Goal: Transaction & Acquisition: Purchase product/service

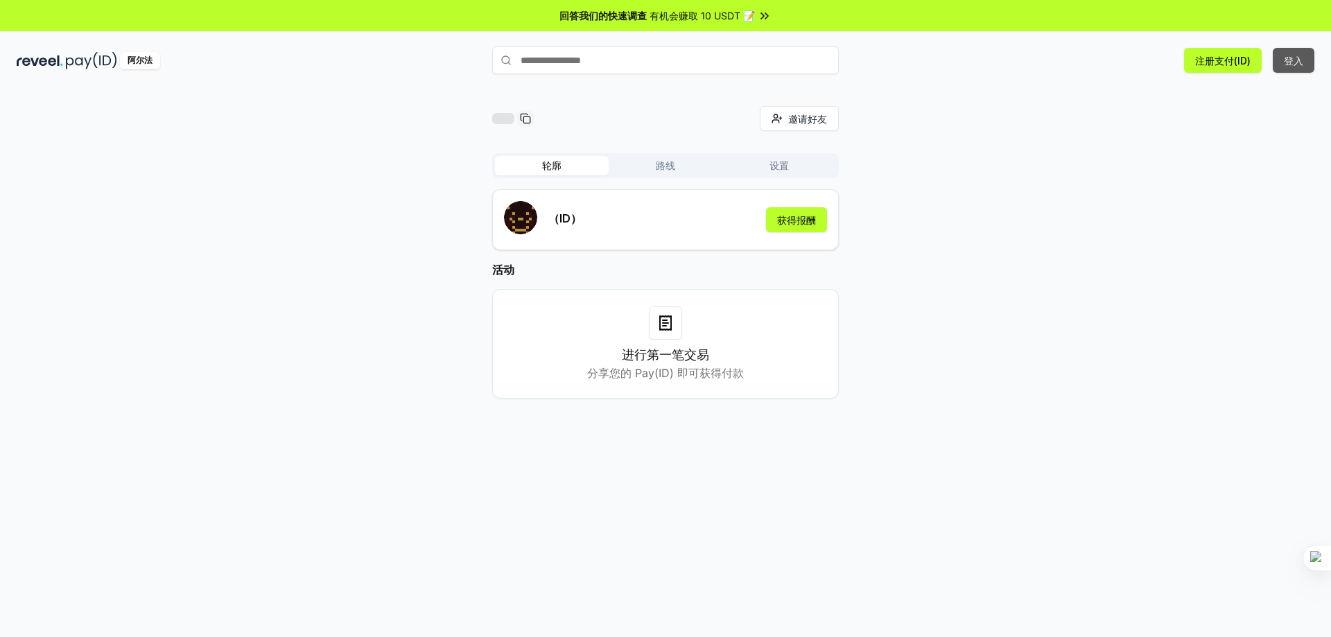
click at [1293, 69] on button "登入" at bounding box center [1294, 60] width 42 height 25
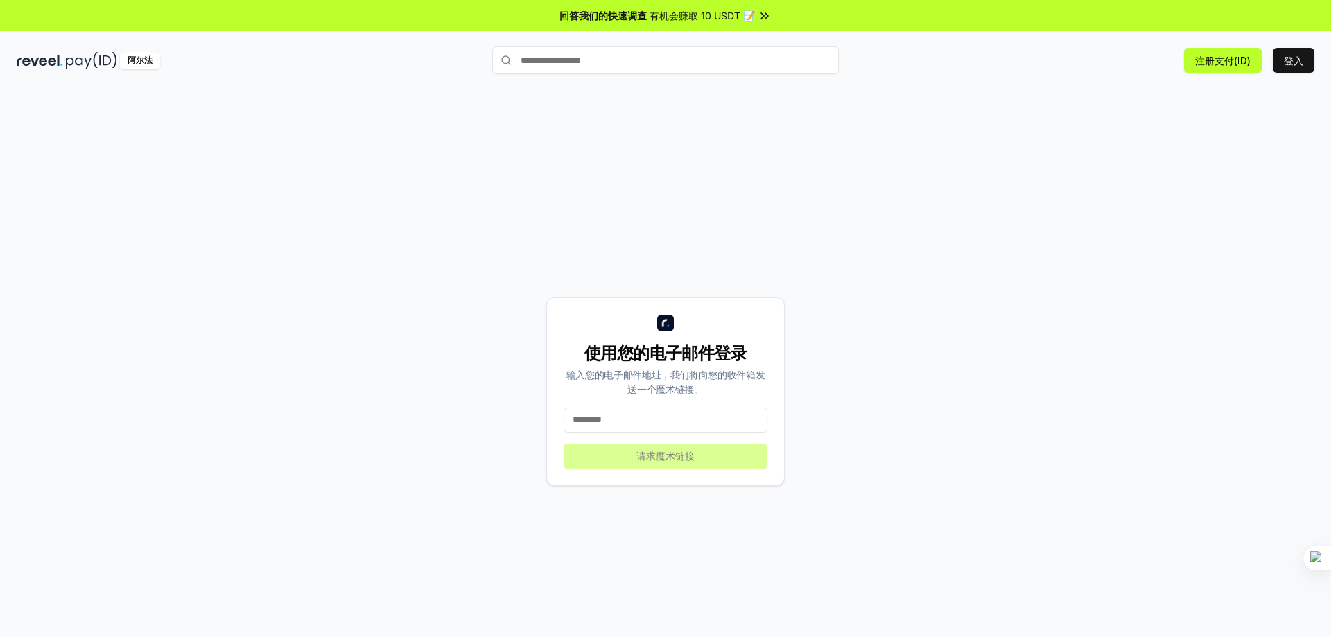
drag, startPoint x: 682, startPoint y: 428, endPoint x: 708, endPoint y: 426, distance: 26.4
click at [682, 428] on input at bounding box center [666, 420] width 204 height 25
type input "**********"
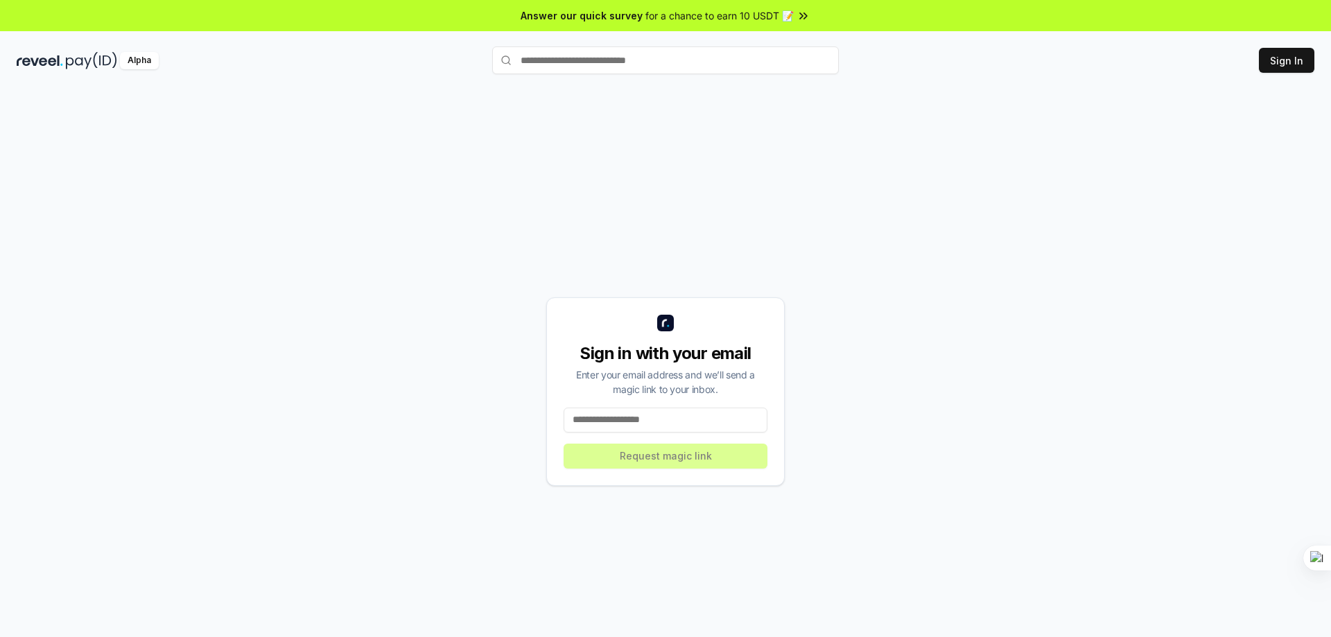
drag, startPoint x: 631, startPoint y: 422, endPoint x: 642, endPoint y: 422, distance: 11.1
click at [631, 422] on input at bounding box center [666, 420] width 204 height 25
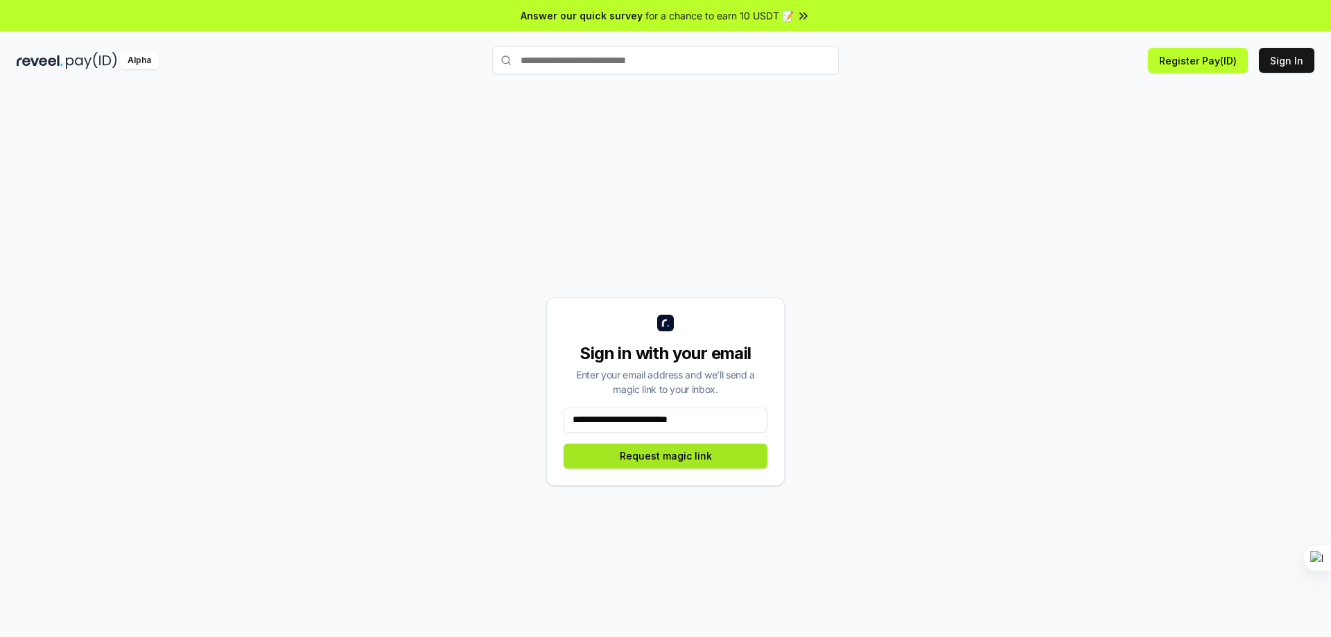
type input "**********"
click at [688, 458] on button "Request magic link" at bounding box center [666, 456] width 204 height 25
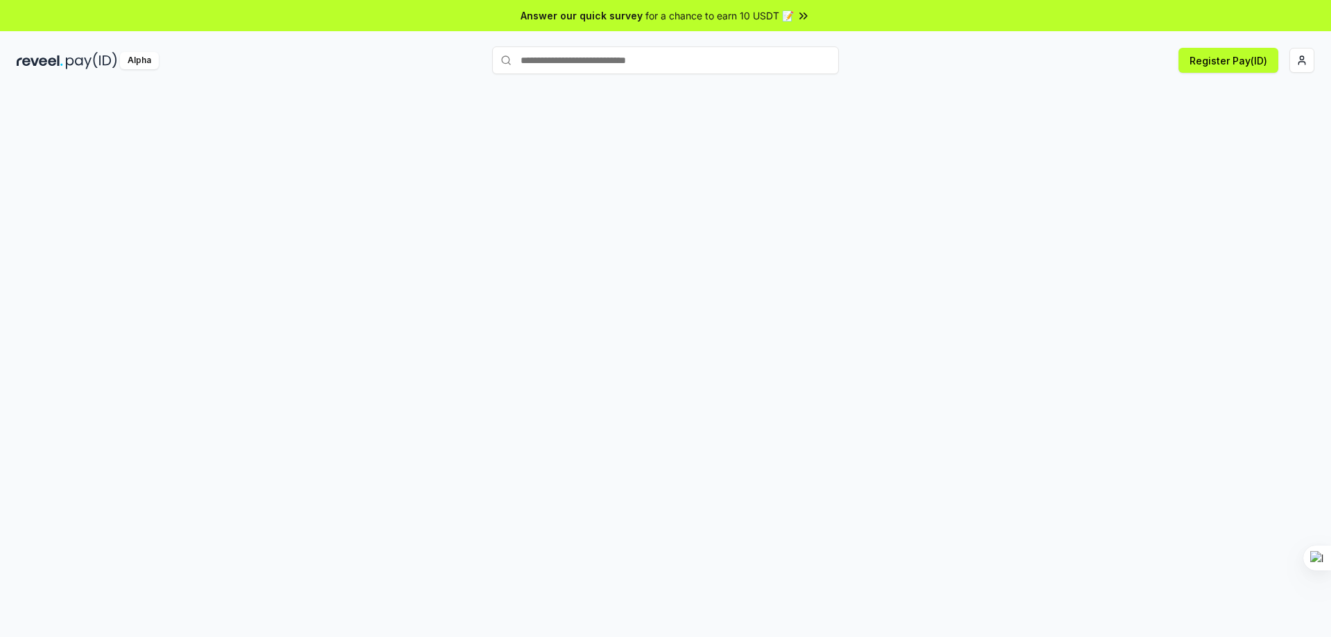
click at [836, 221] on div at bounding box center [665, 377] width 1331 height 598
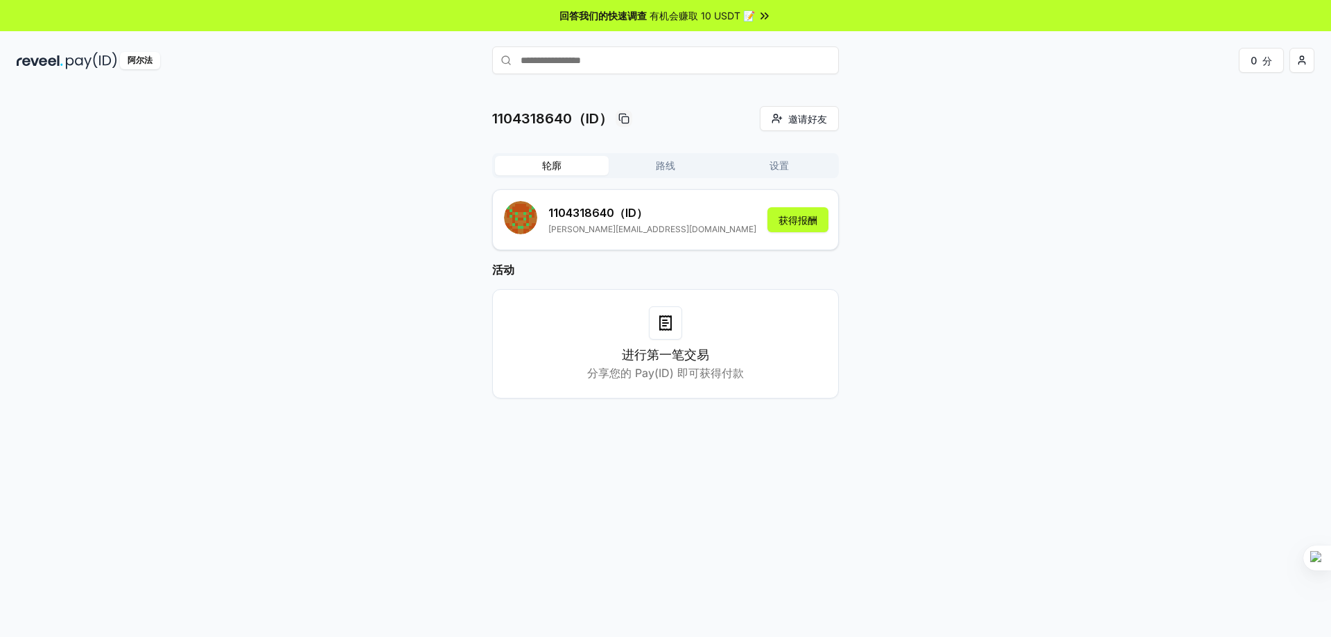
click at [1037, 415] on div "1104318640（ID） 邀请好友 邀请 轮廓 路线 设置 1104318640 （ID） 蒋福建940920@gmail.com 获得报酬 活动 进行第…" at bounding box center [666, 263] width 1298 height 315
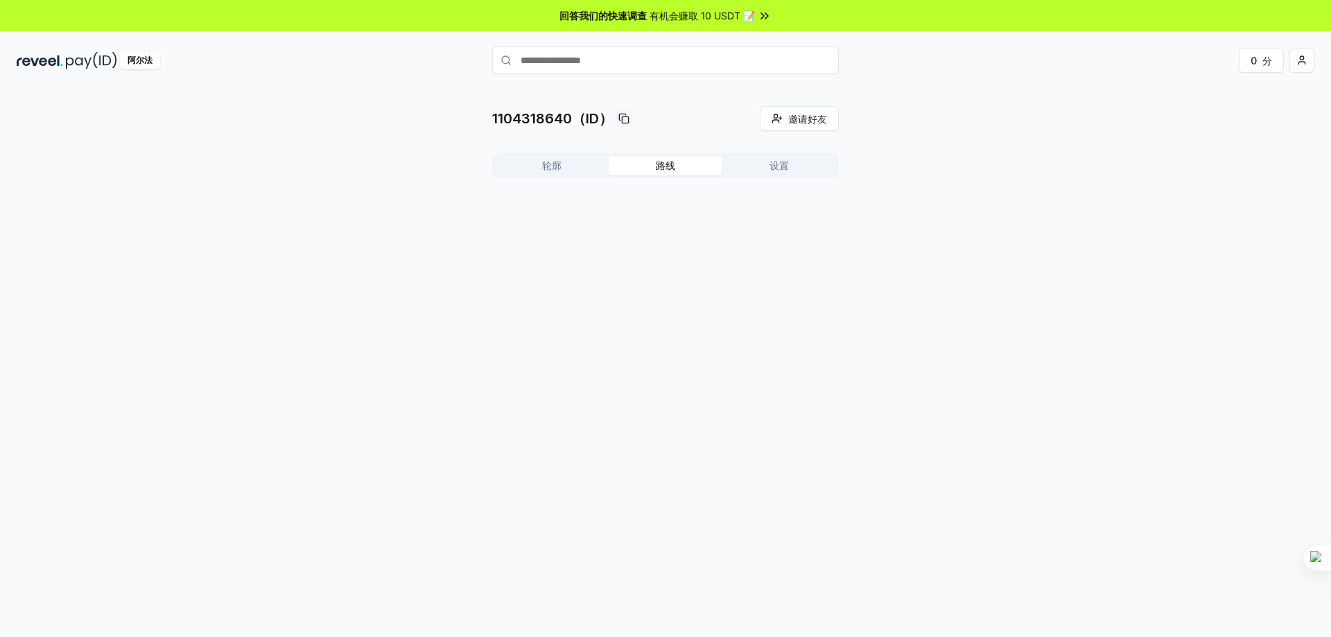
click at [670, 163] on font "路线" at bounding box center [665, 165] width 19 height 12
click at [574, 160] on button "轮廓" at bounding box center [552, 165] width 114 height 19
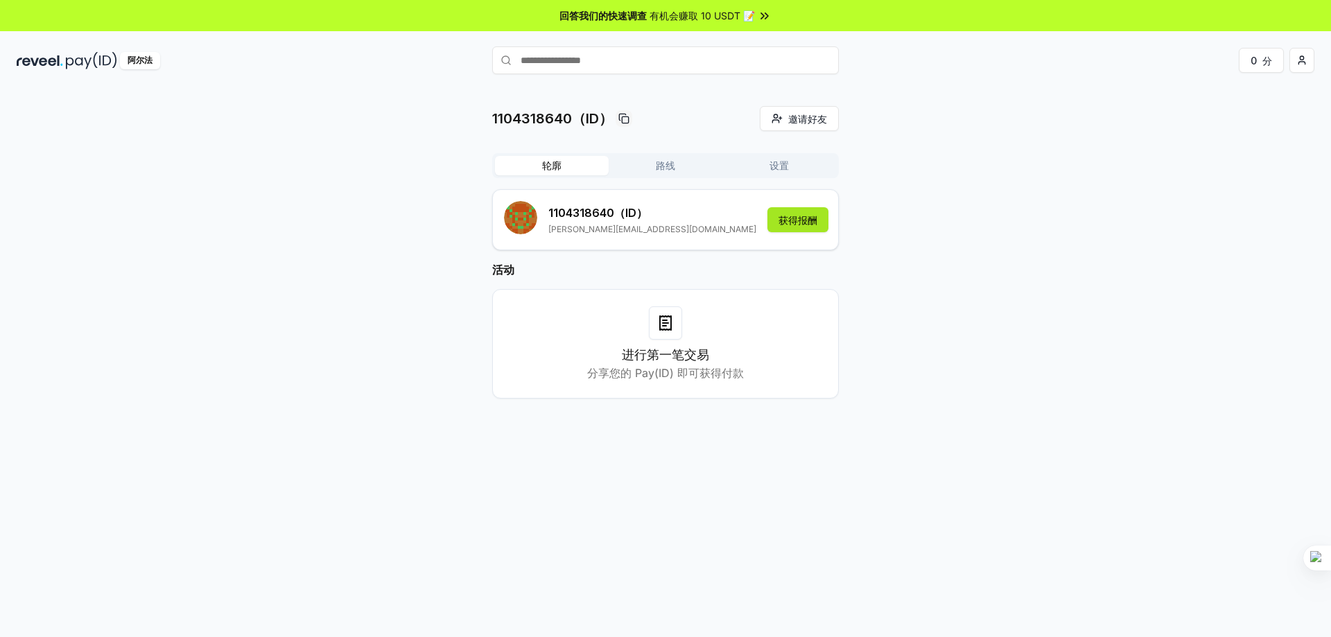
click at [787, 221] on font "获得报酬" at bounding box center [798, 220] width 39 height 12
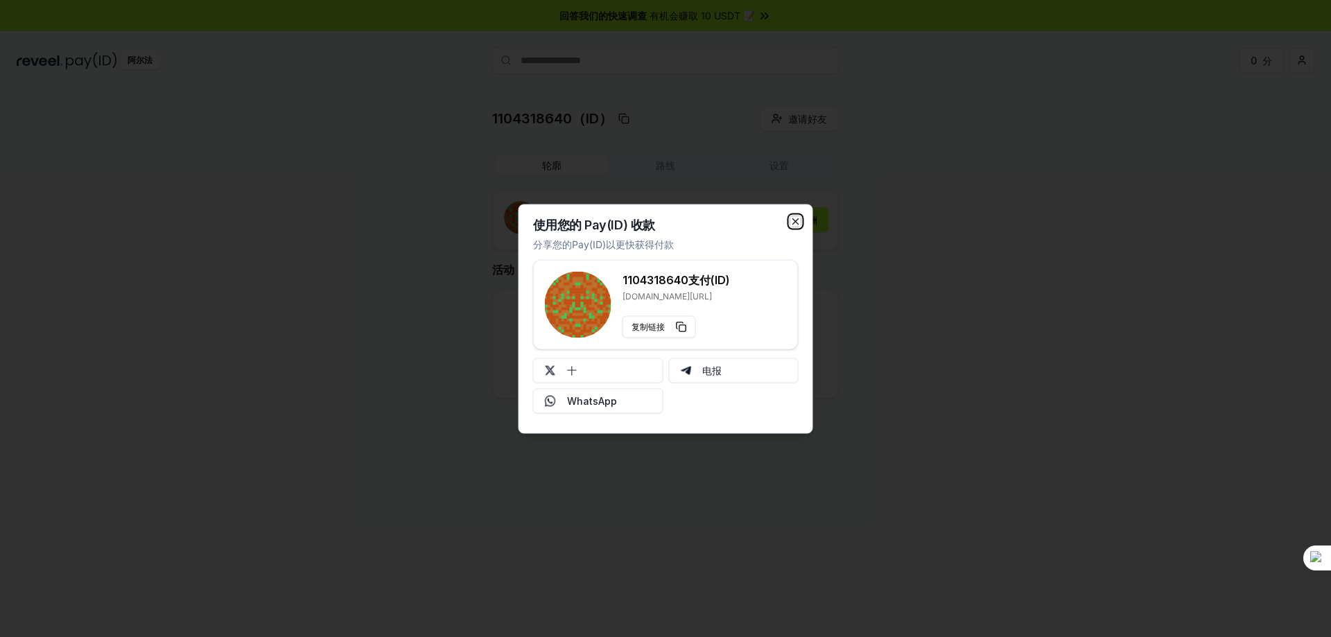
click at [799, 223] on icon "button" at bounding box center [796, 221] width 11 height 11
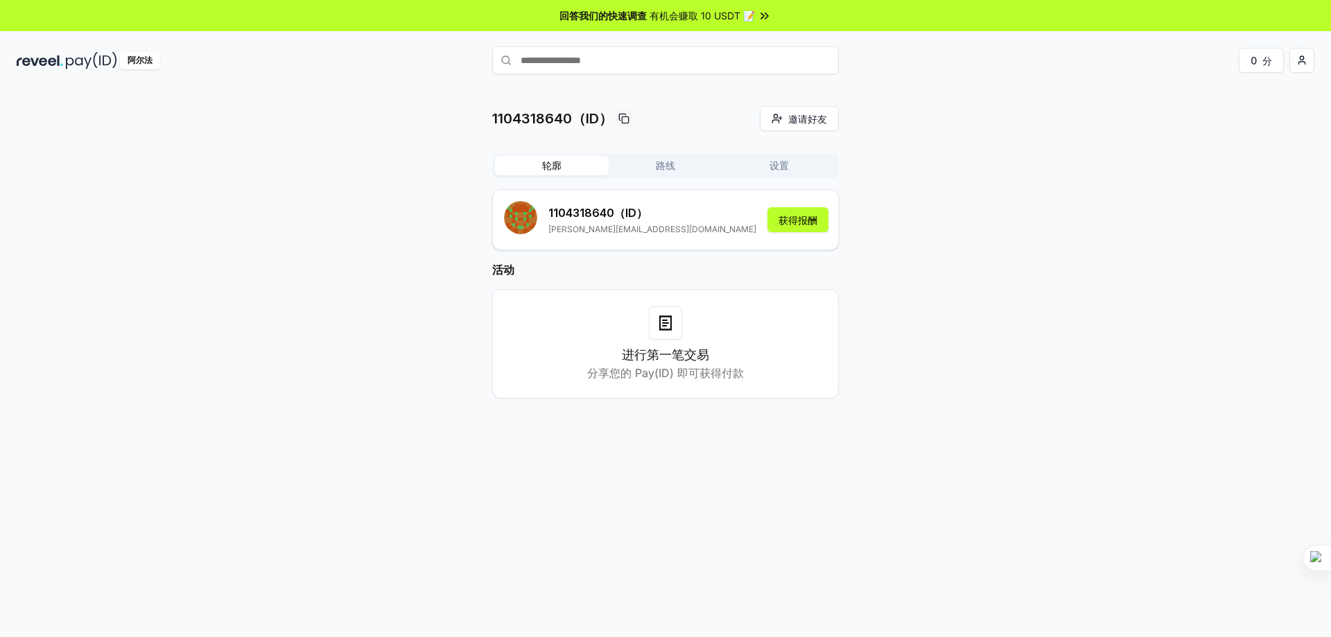
click at [675, 14] on font "有机会赚取 10 USDT 📝" at bounding box center [702, 16] width 105 height 12
click at [1259, 66] on button "0 分" at bounding box center [1261, 60] width 45 height 25
click at [662, 152] on div "1104318640（ID） 邀请好友 邀请 轮廓 路线 设置 1104318640 （ID） 蒋福建940920@gmail.com 获得报酬 活动 进行第…" at bounding box center [665, 263] width 347 height 315
click at [662, 162] on font "路线" at bounding box center [665, 165] width 19 height 12
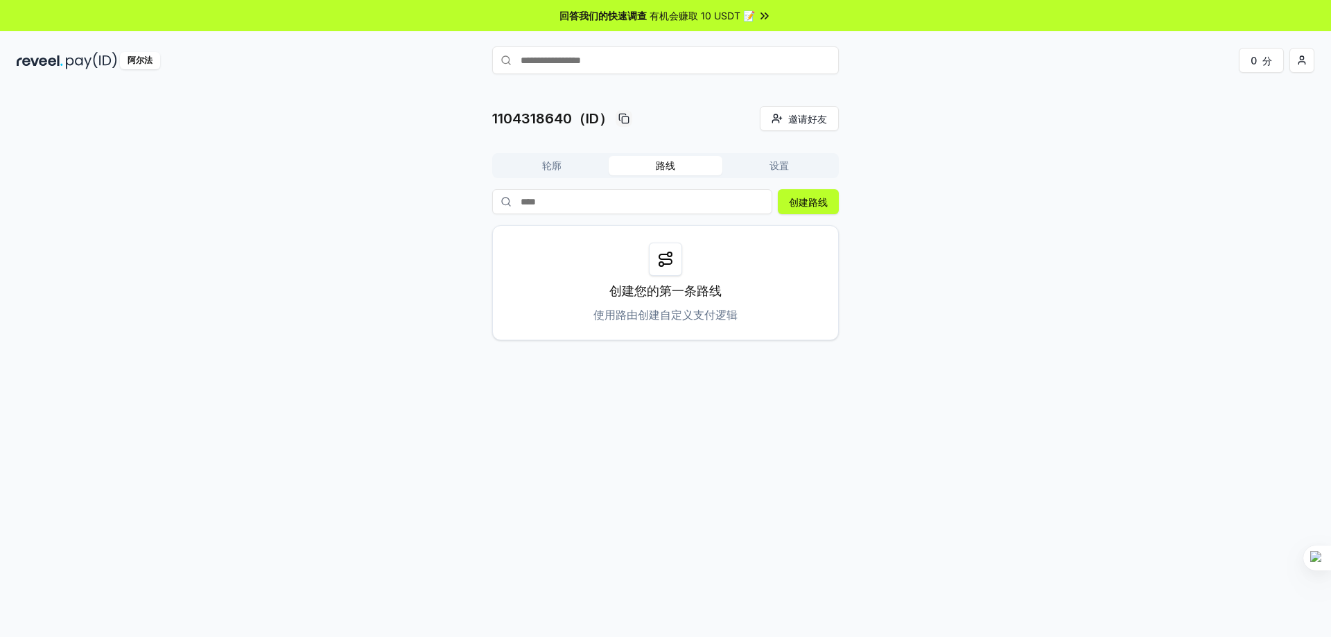
click at [664, 259] on icon at bounding box center [665, 260] width 12 height 10
click at [824, 203] on font "创建路线" at bounding box center [808, 202] width 39 height 12
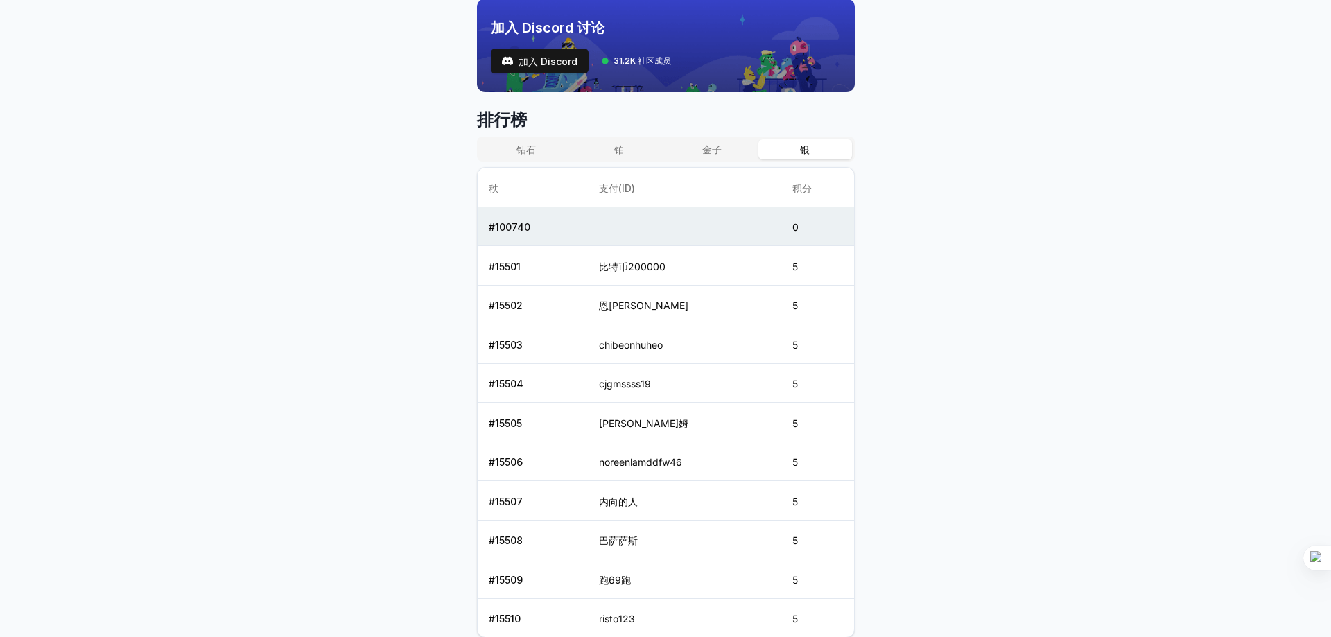
scroll to position [461, 0]
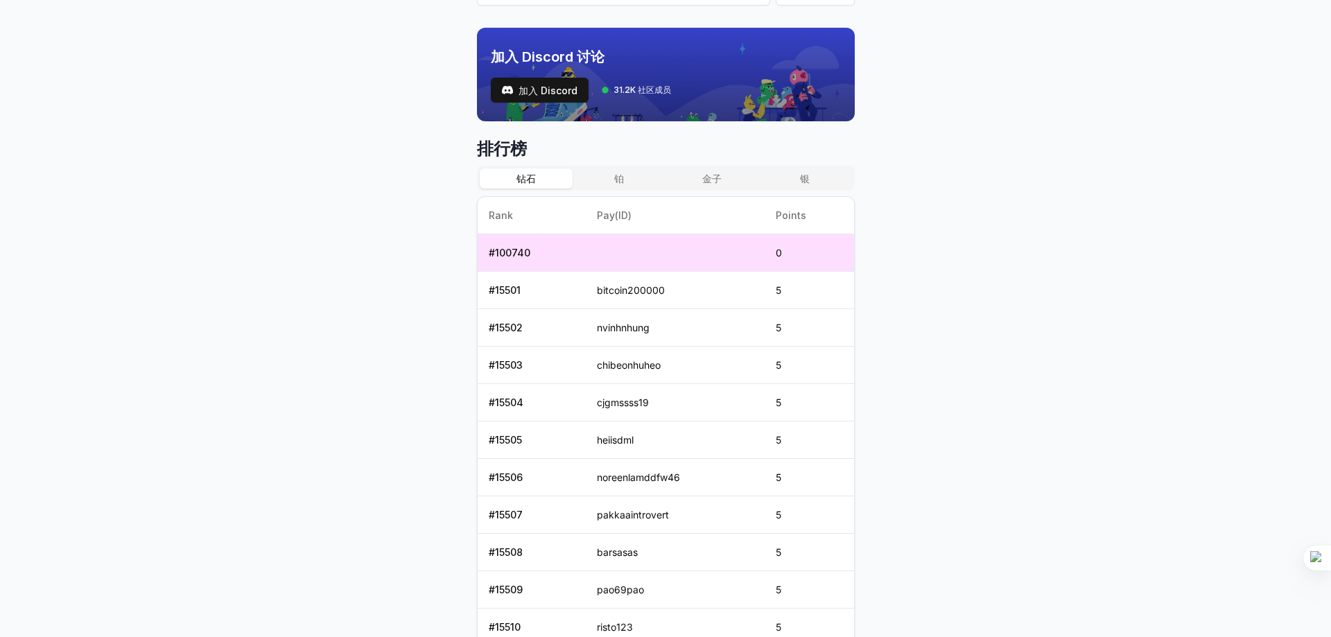
click at [540, 182] on button "钻石" at bounding box center [526, 179] width 93 height 20
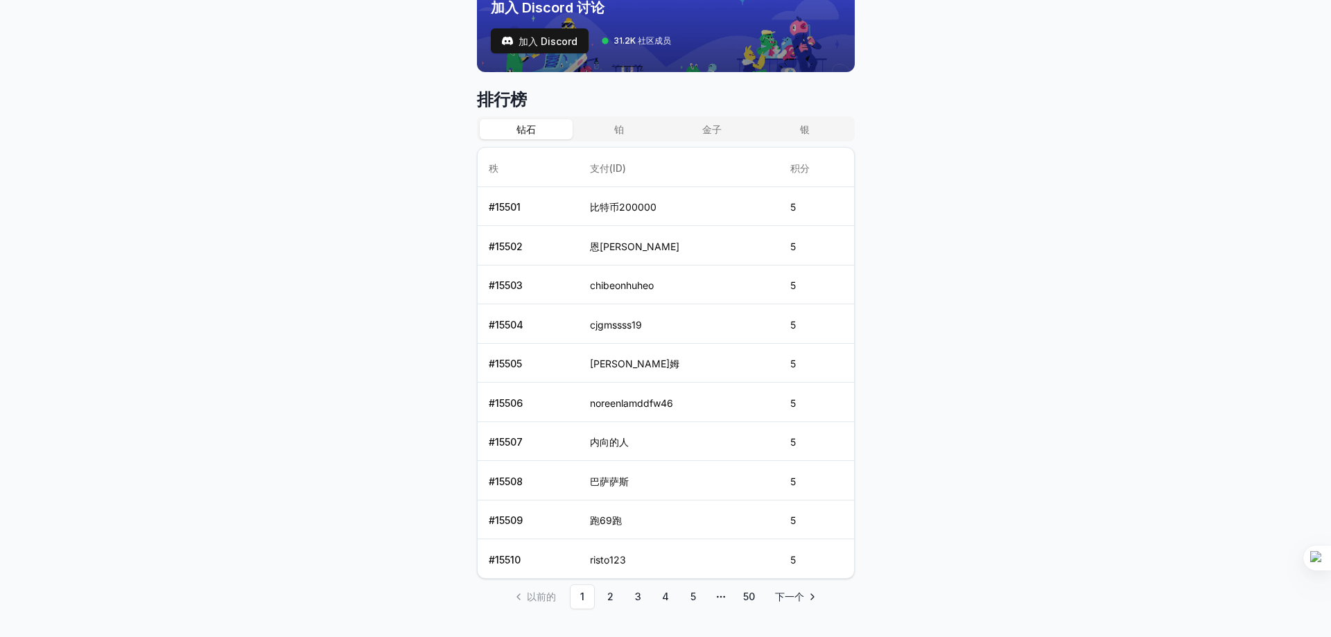
scroll to position [538, 0]
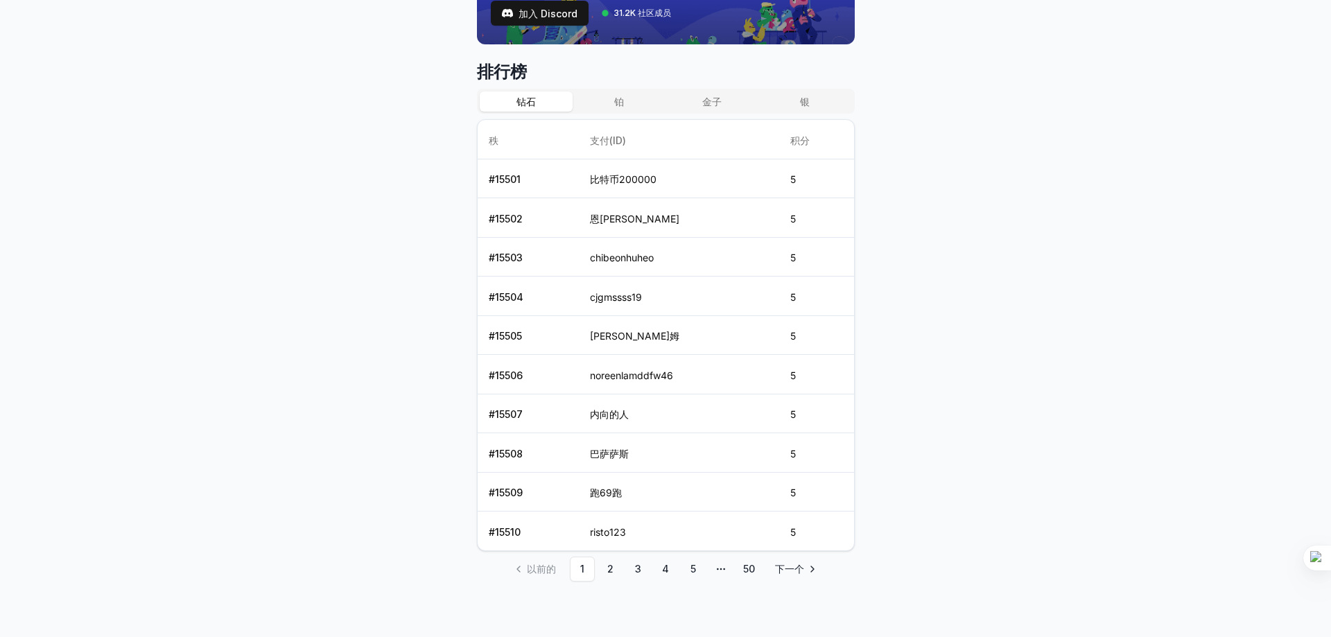
click at [620, 98] on div "排行榜 钻石 铂 金子 银 秩 支付(ID) 积分 # 15501 比特币200000 5 # 15502 恩温洪 5 # 15503 chibeonhuhe…" at bounding box center [666, 321] width 378 height 521
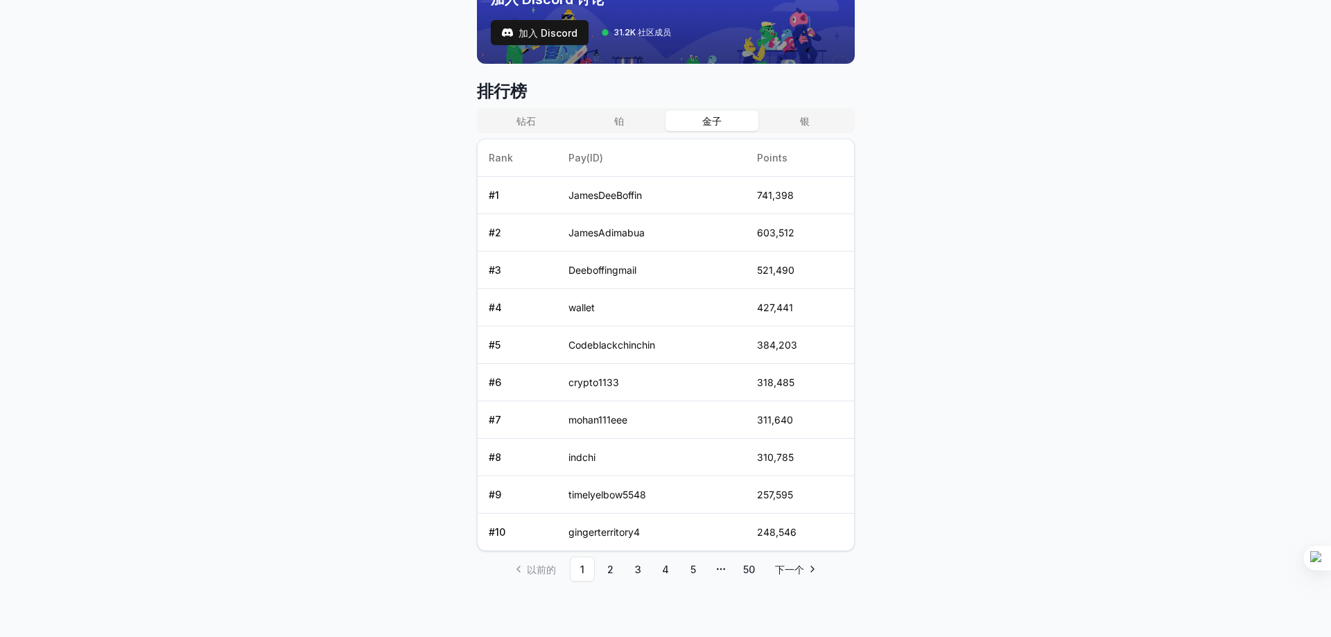
click at [708, 123] on font "金子" at bounding box center [711, 121] width 19 height 12
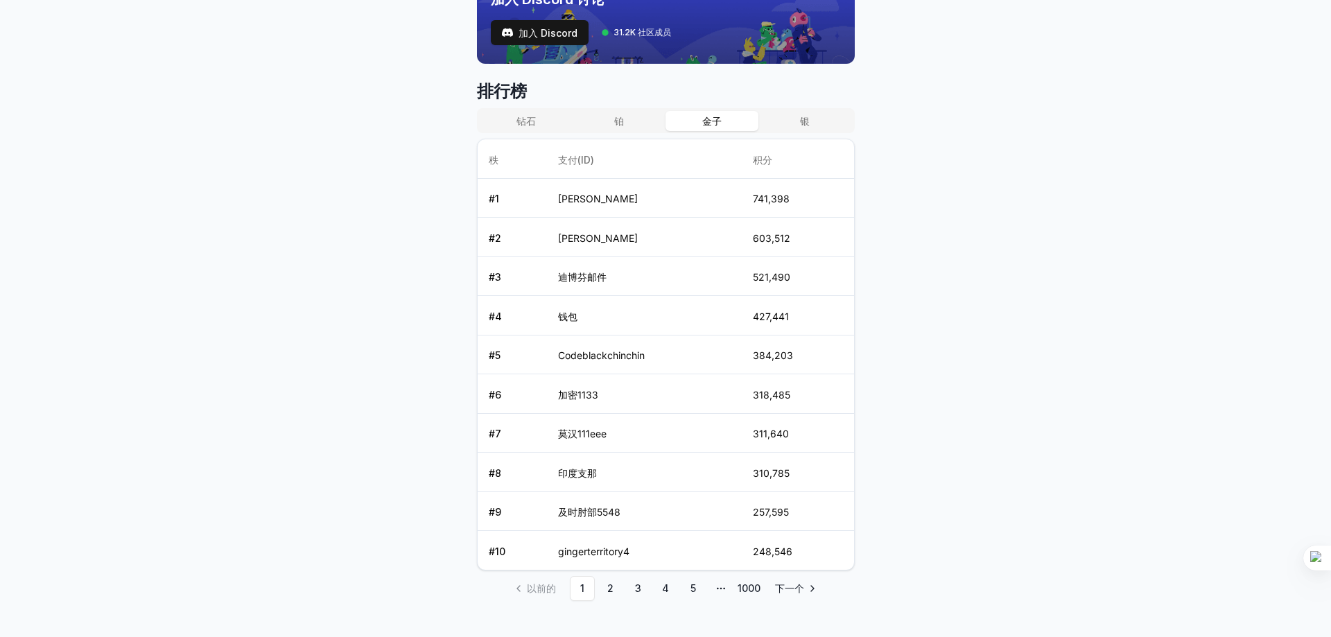
click at [793, 129] on button "银" at bounding box center [805, 121] width 93 height 20
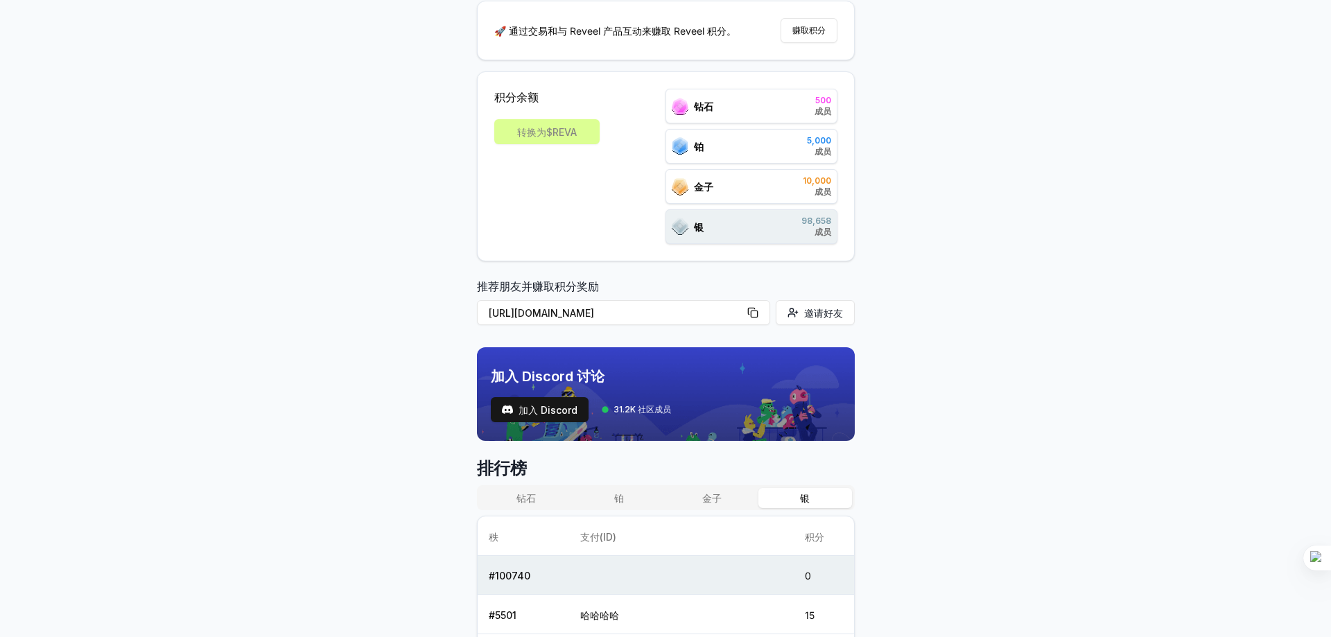
scroll to position [0, 0]
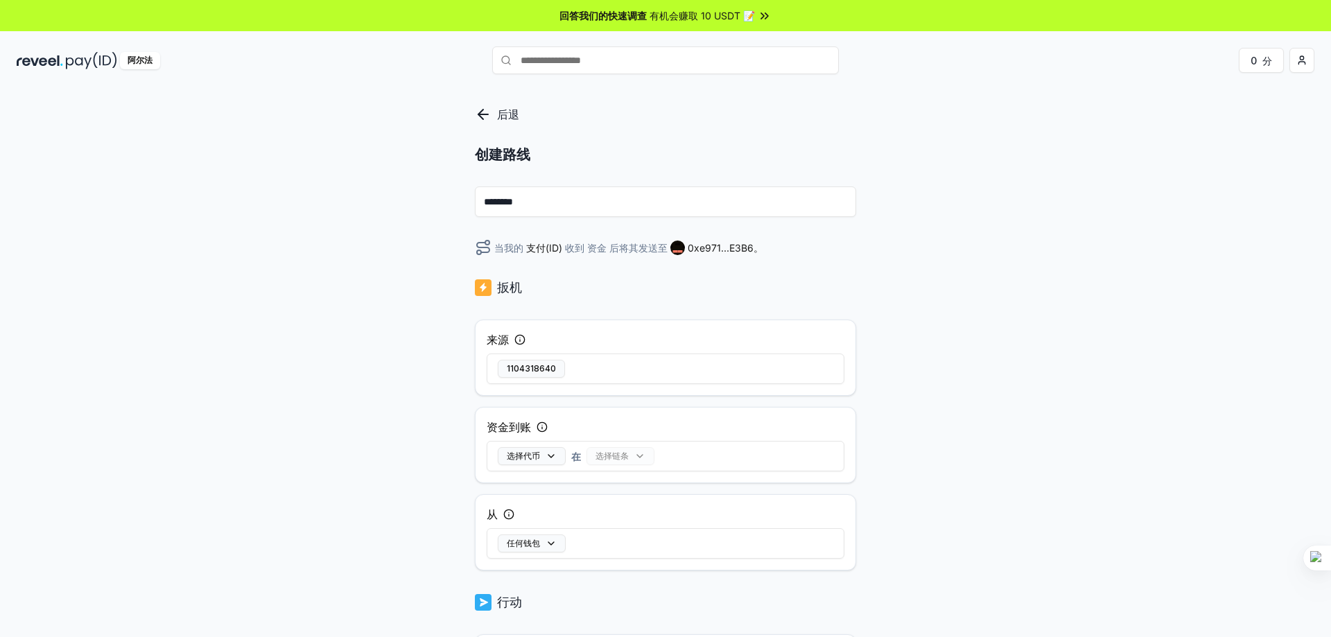
click at [951, 304] on div "后退 创建路线 ******** 当我的 支付(ID) 收到 资金 后将其发送至 0xe971...E3B6 。 扳机 来源 1104318640 资金到账 …" at bounding box center [665, 377] width 1331 height 598
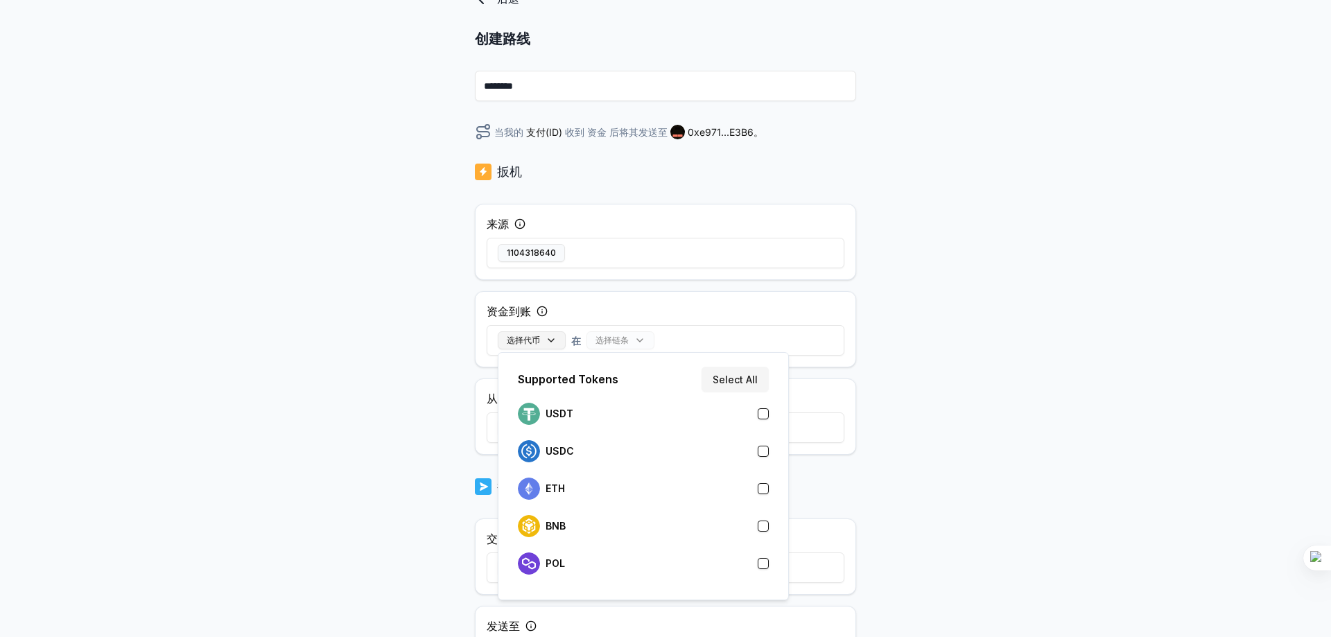
click at [552, 343] on button "选择代币" at bounding box center [532, 340] width 68 height 18
click at [592, 414] on div "USDT" at bounding box center [643, 414] width 251 height 22
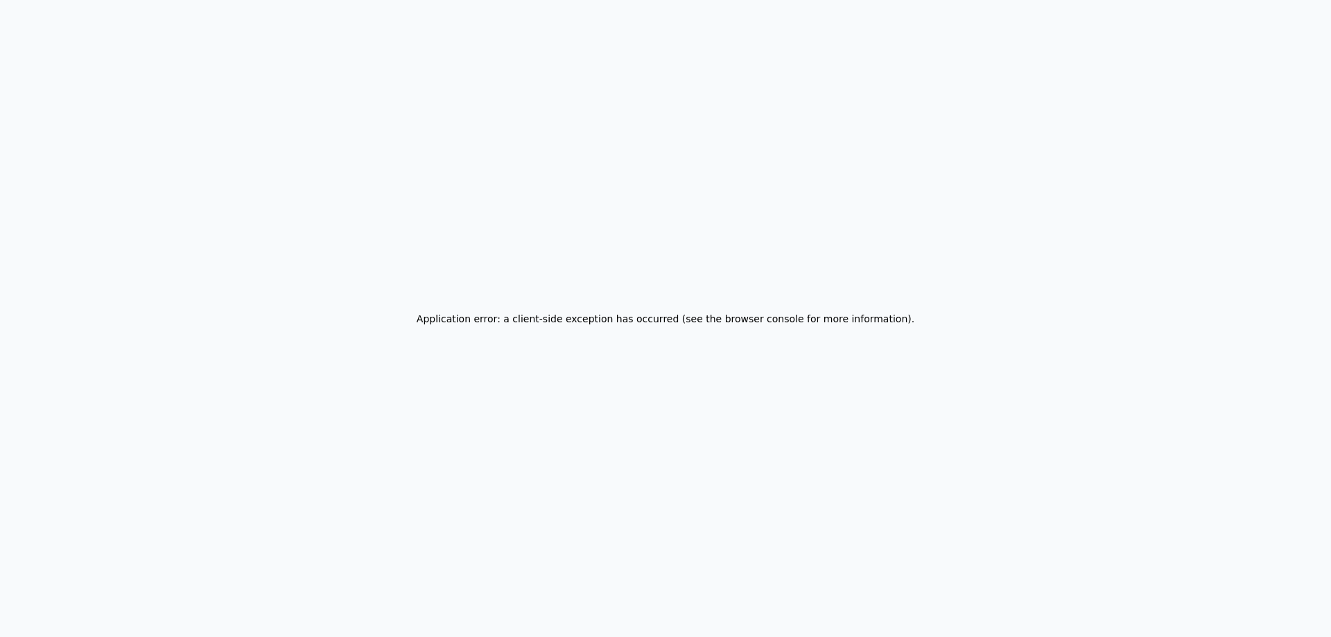
scroll to position [0, 0]
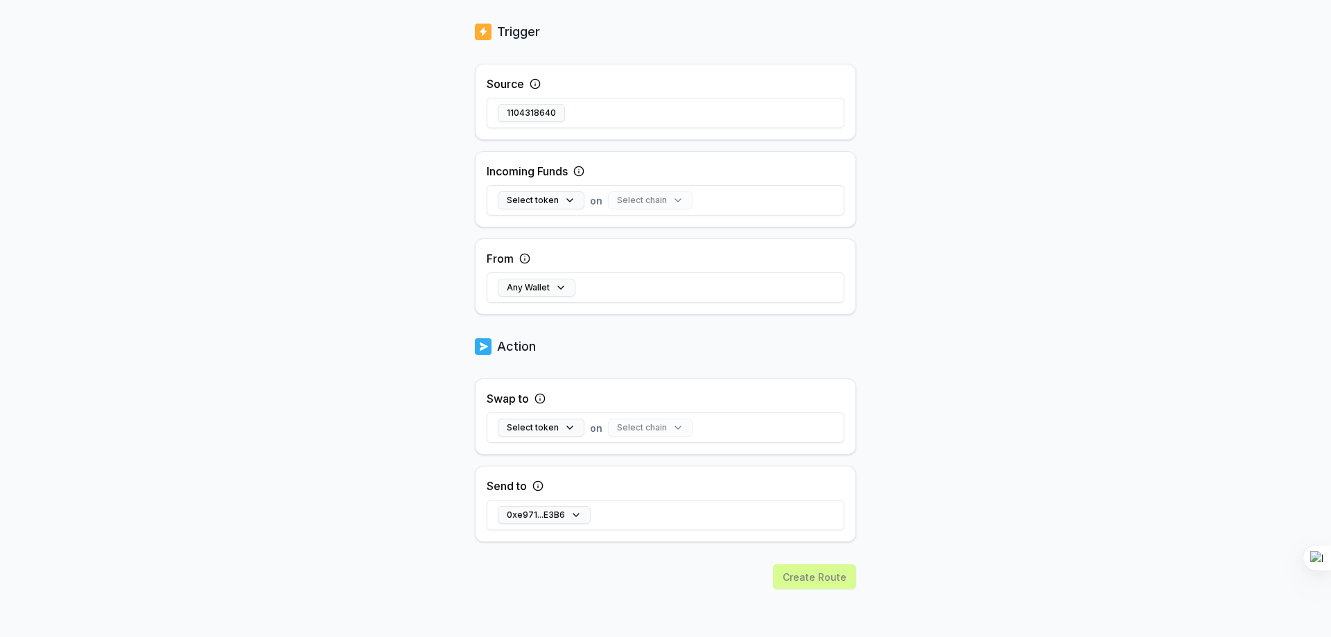
scroll to position [257, 0]
click at [547, 202] on button "Select token" at bounding box center [541, 200] width 87 height 18
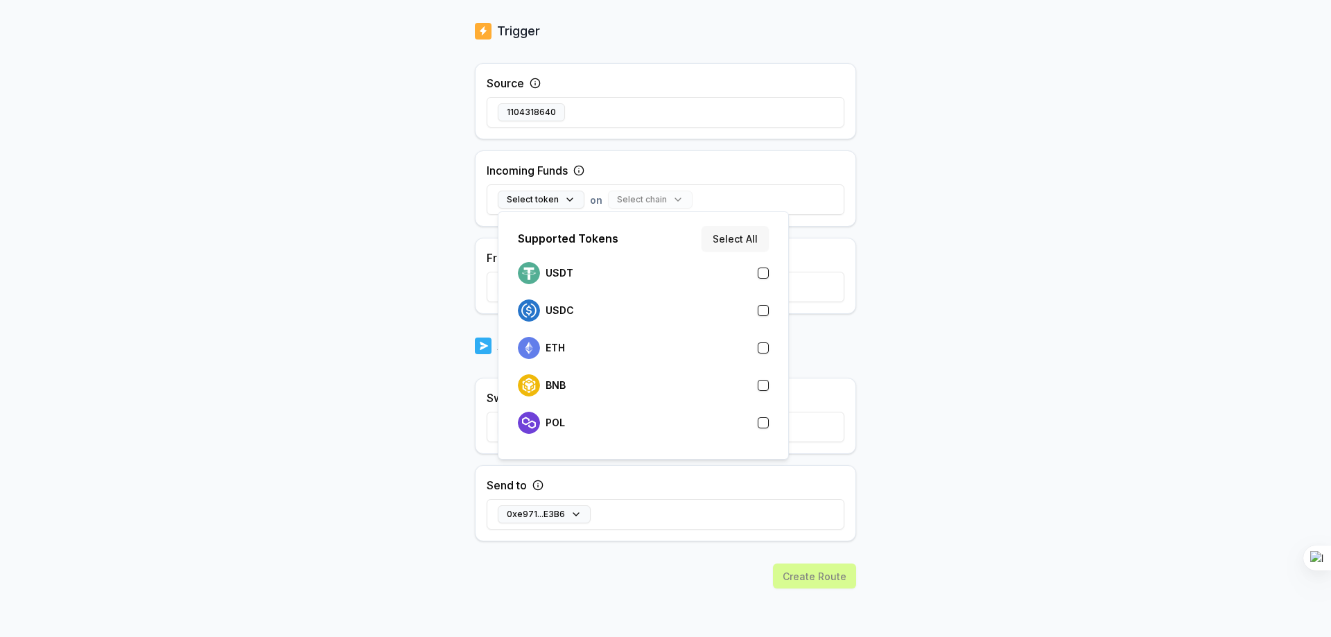
click at [726, 239] on button "Select All" at bounding box center [735, 238] width 67 height 25
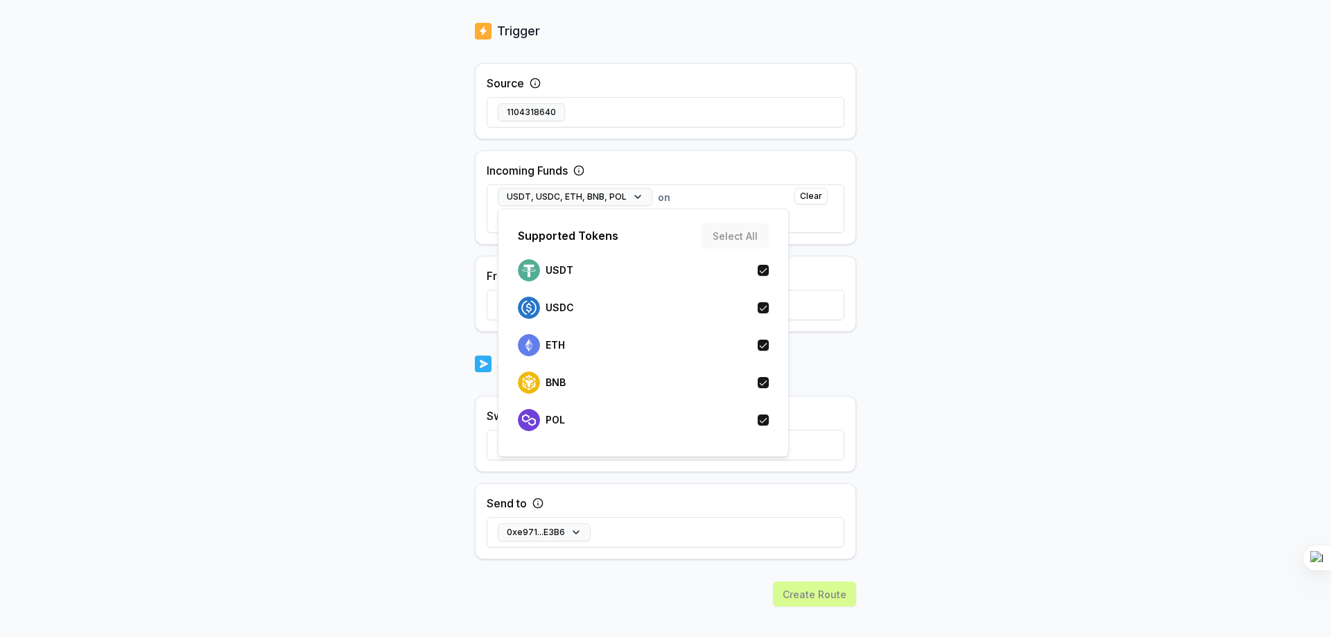
click at [1014, 298] on div "Back Create Route ******** When my Pay(ID) receives USDT , USDC , ETH , BNB , P…" at bounding box center [665, 103] width 1331 height 598
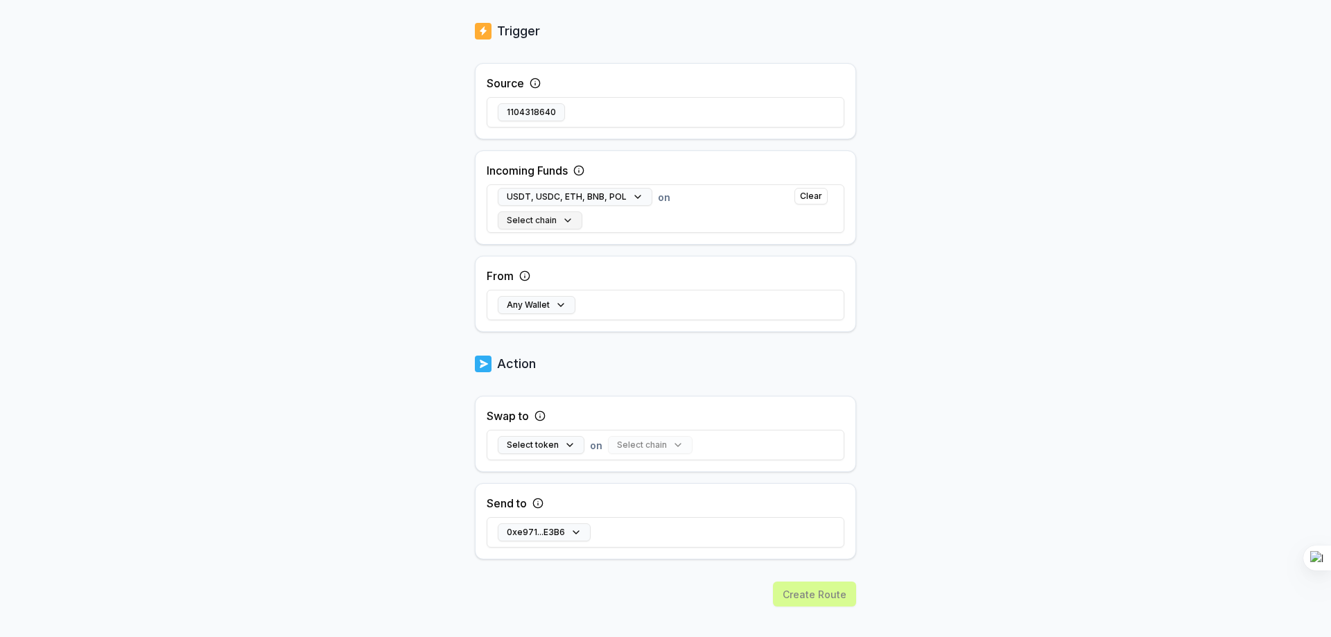
click at [553, 221] on button "Select chain" at bounding box center [540, 221] width 85 height 18
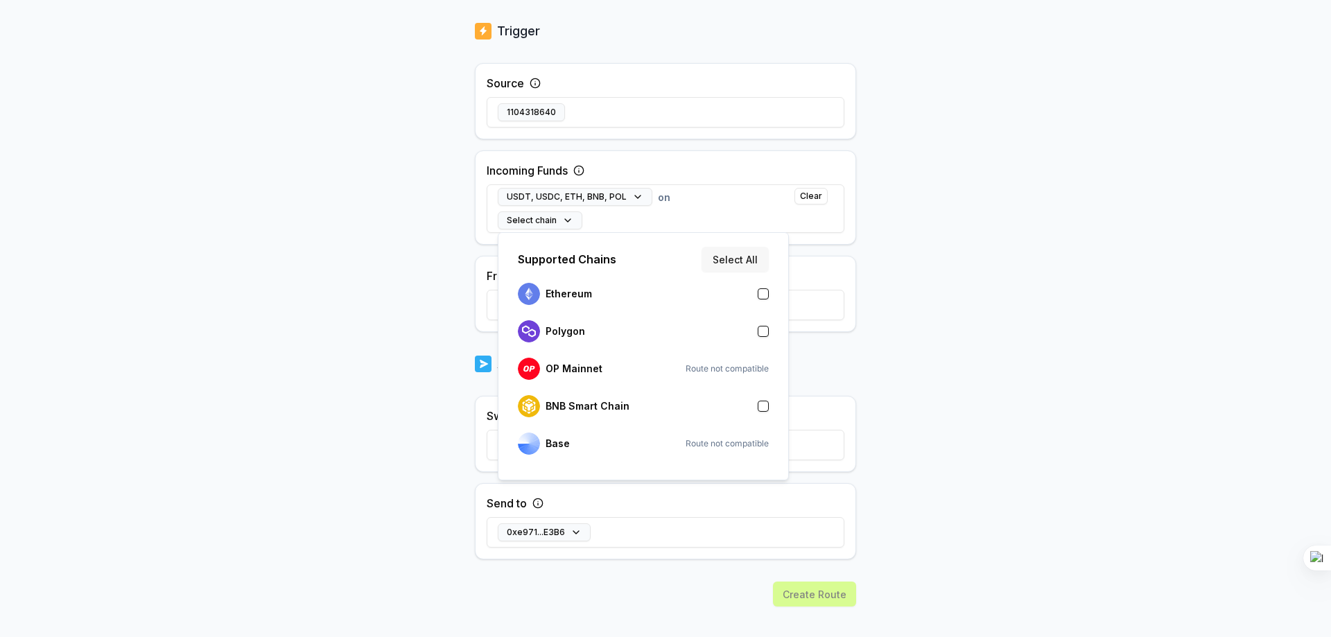
click at [736, 257] on button "Select All" at bounding box center [735, 259] width 67 height 25
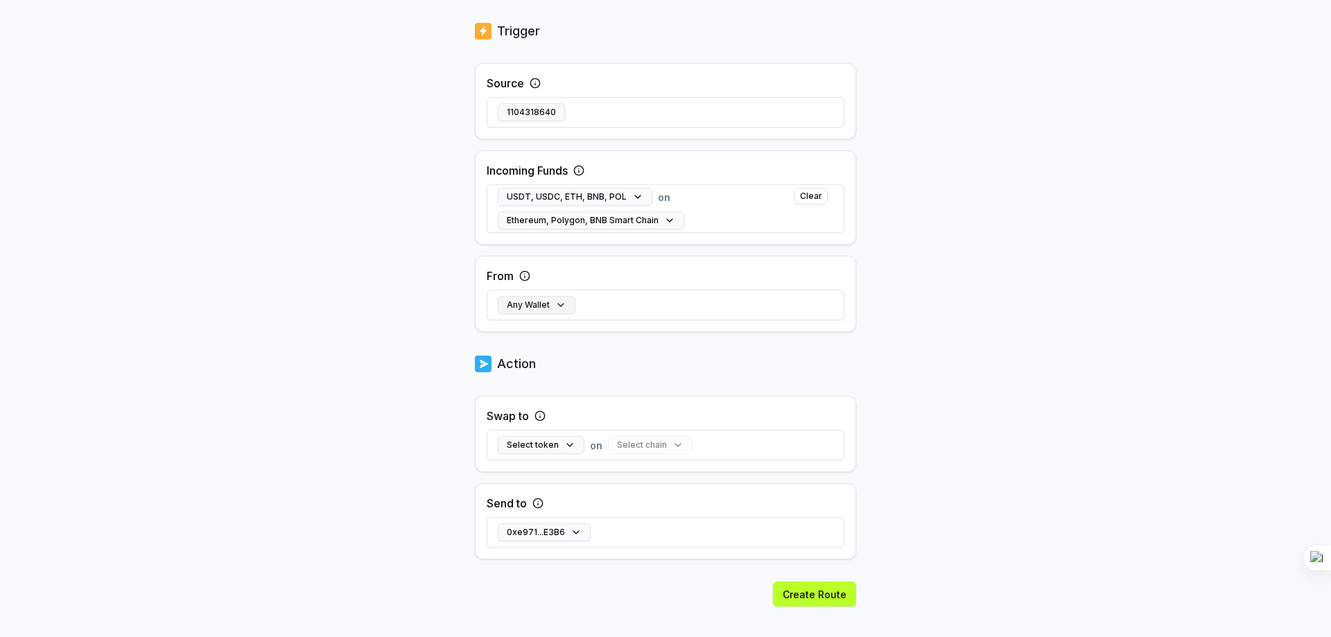
click at [542, 303] on button "Any Wallet" at bounding box center [537, 305] width 78 height 18
click at [994, 349] on div "Back Create Route ******** When my Pay(ID) receives USDT , USDC , ETH , BNB , P…" at bounding box center [665, 103] width 1331 height 598
click at [542, 442] on button "Select token" at bounding box center [541, 445] width 87 height 18
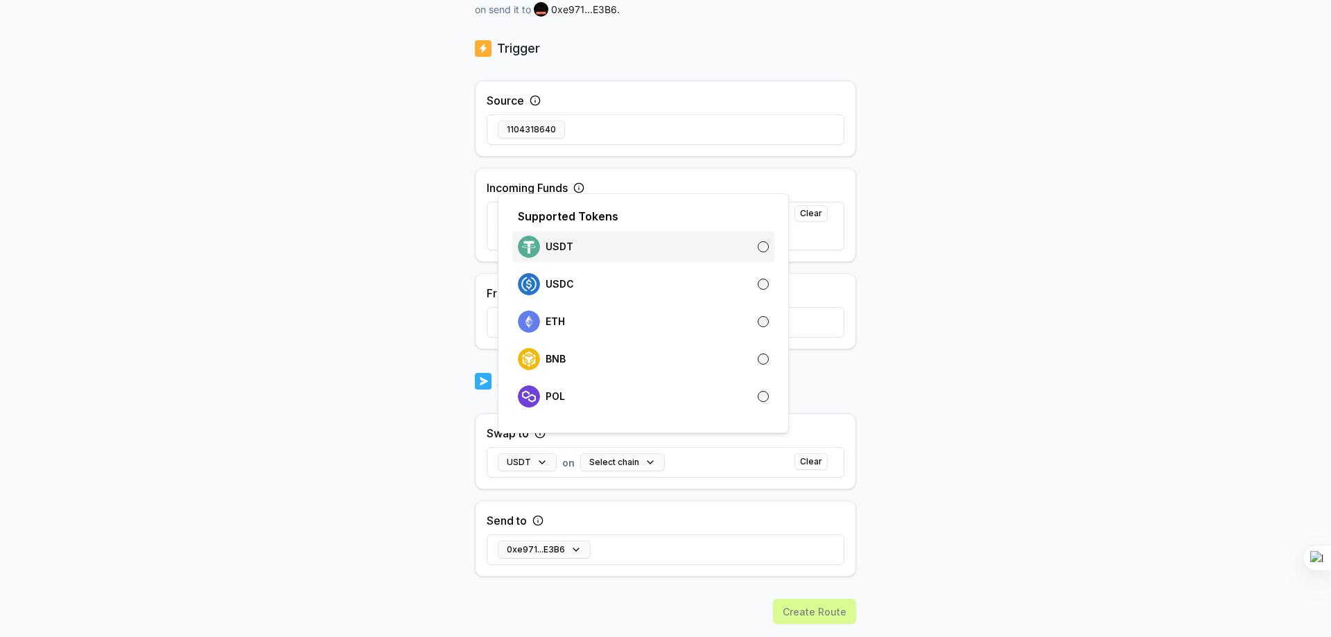
scroll to position [291, 0]
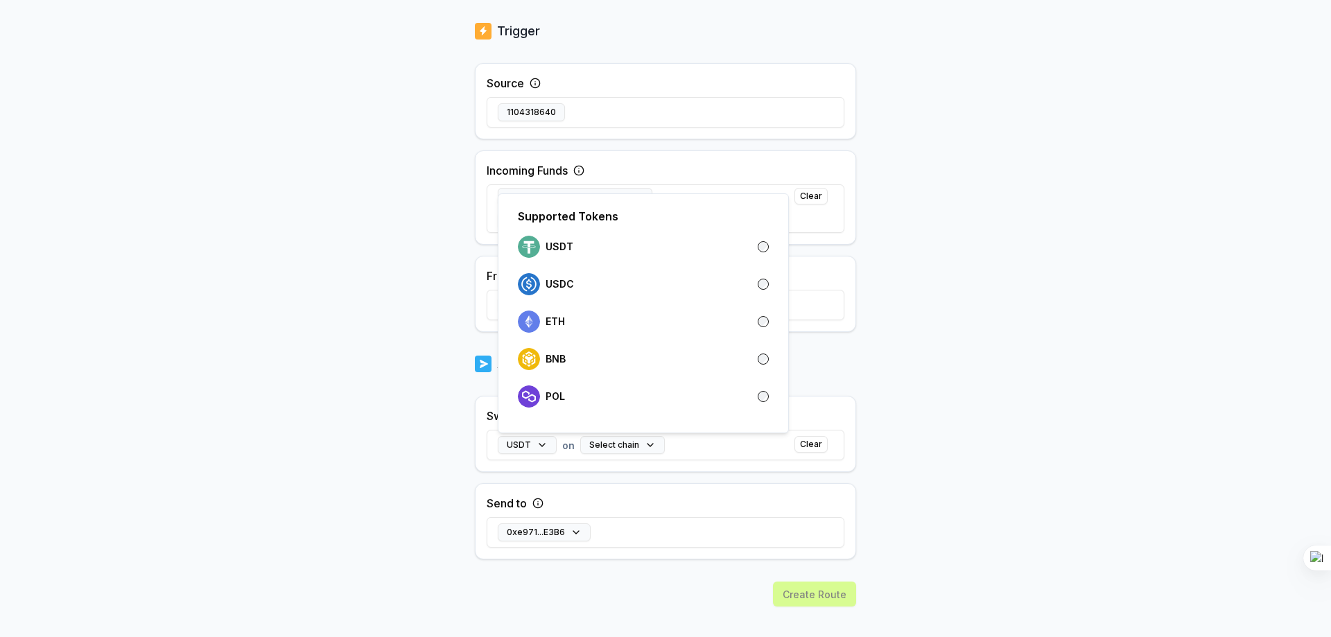
click at [962, 307] on div "Back Create Route ******** When my Pay(ID) receives USDT , USDC , ETH , BNB , P…" at bounding box center [665, 86] width 1331 height 598
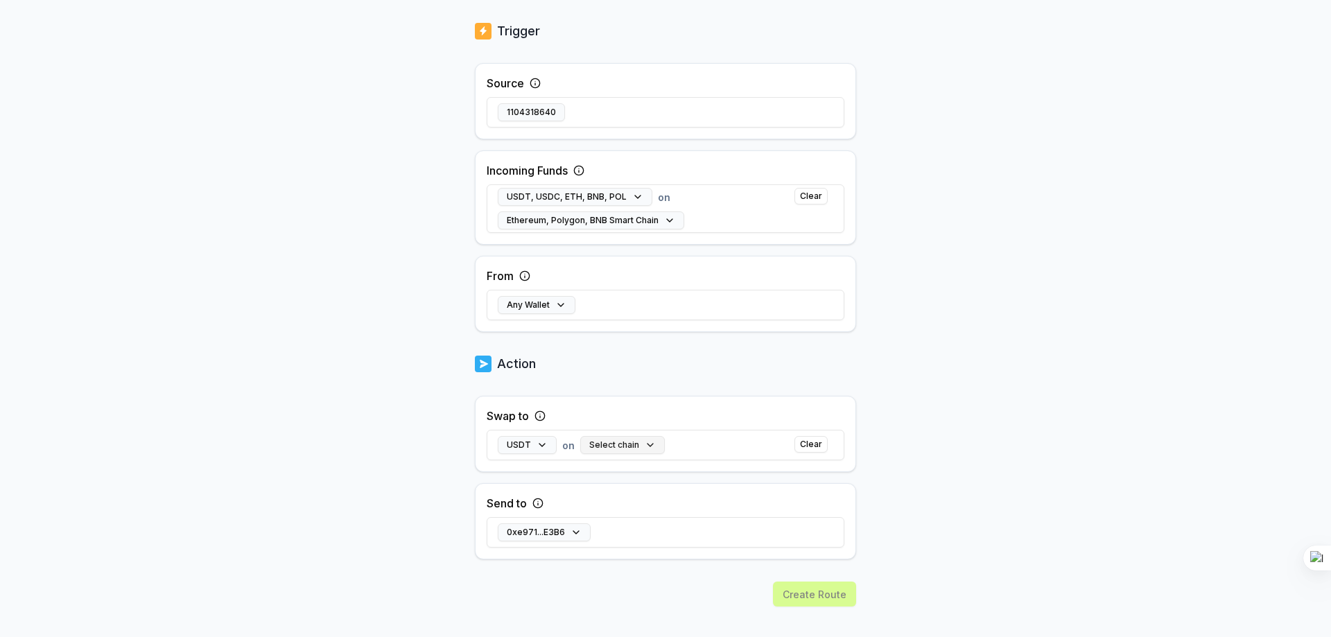
click at [626, 446] on button "Select chain" at bounding box center [622, 445] width 85 height 18
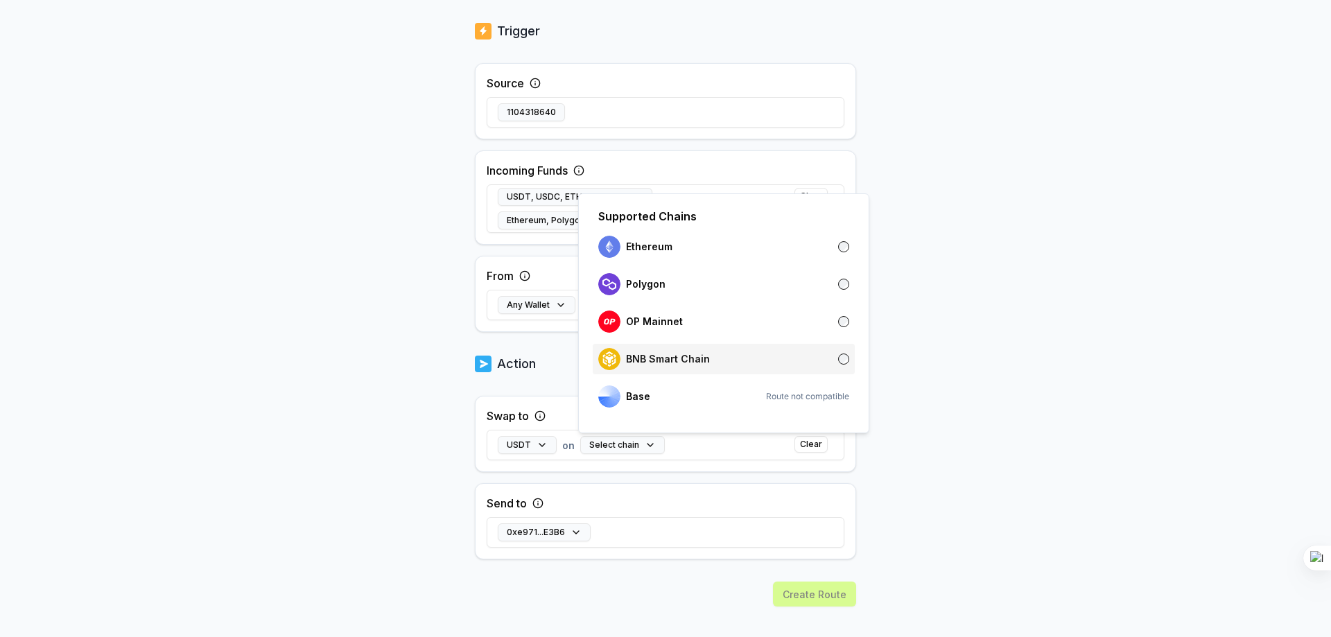
click at [824, 350] on div "BNB Smart Chain" at bounding box center [723, 359] width 251 height 22
click at [933, 340] on div "Back Create Route ******** When my Pay(ID) receives USDT , USDC , ETH , BNB , P…" at bounding box center [665, 86] width 1331 height 598
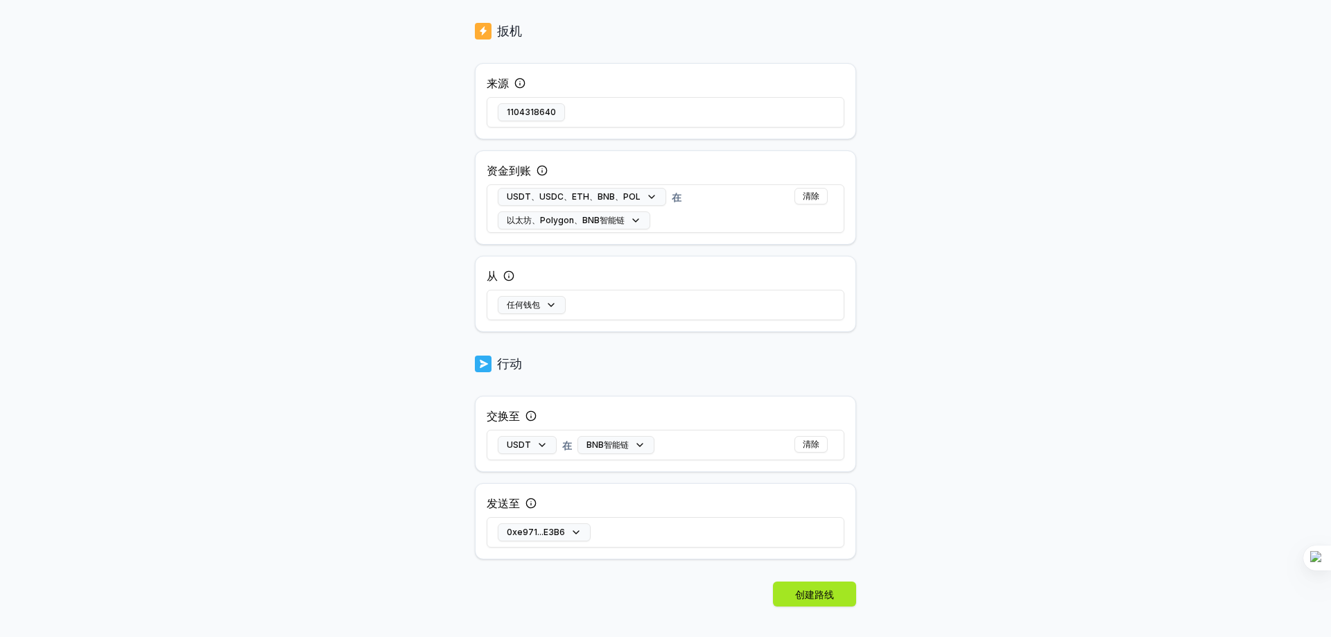
click at [814, 591] on font "创建路线" at bounding box center [814, 595] width 39 height 12
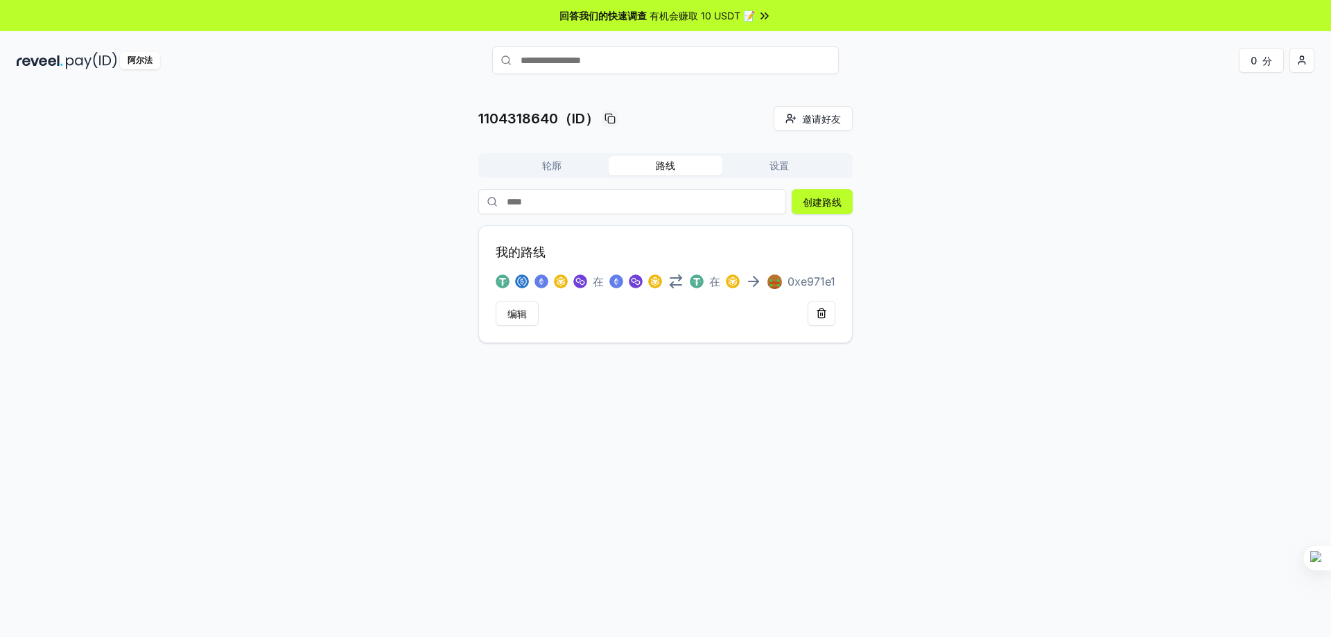
click at [1017, 334] on div "1104318640（ID） 邀请好友 邀请 轮廓 路线 设置 创建路线 我的路线 在 在 0xe971e1 编辑" at bounding box center [666, 224] width 1298 height 237
click at [923, 482] on div "1104318640（ID） 邀请好友 邀请 轮廓 路线 设置 创建路线 我的路线 在 在 0xe971e1 编辑" at bounding box center [665, 377] width 1331 height 598
click at [777, 160] on font "设置" at bounding box center [779, 165] width 19 height 12
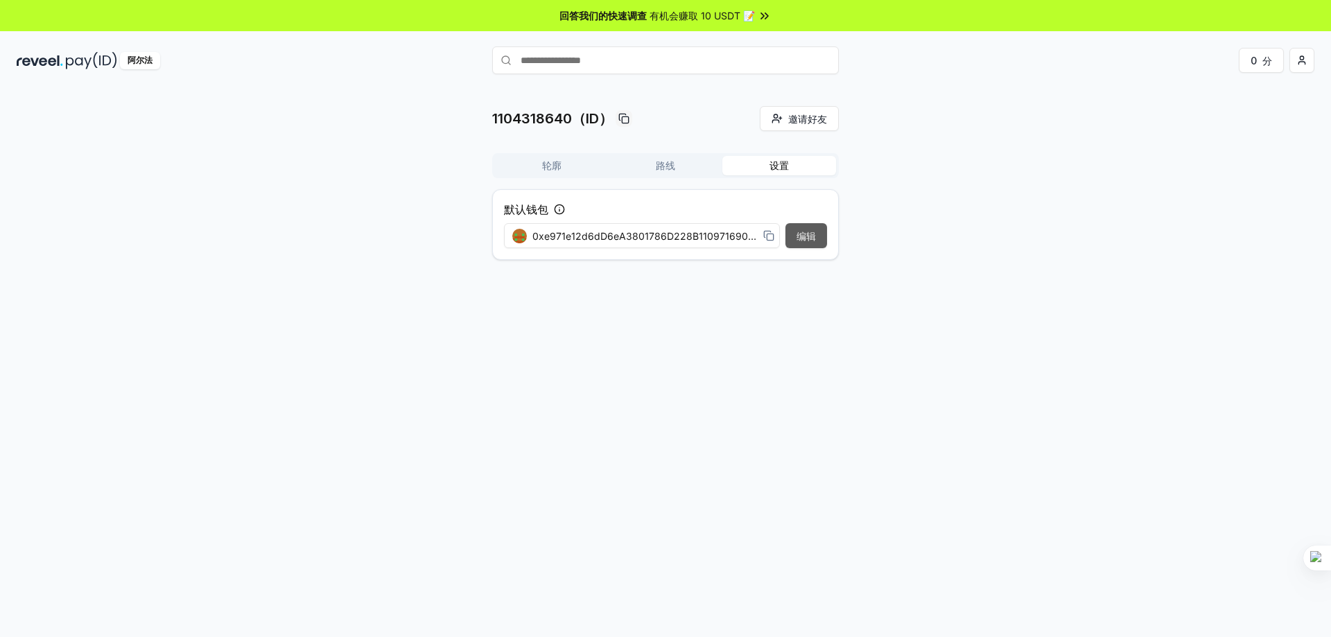
click at [798, 240] on font "编辑" at bounding box center [806, 236] width 19 height 12
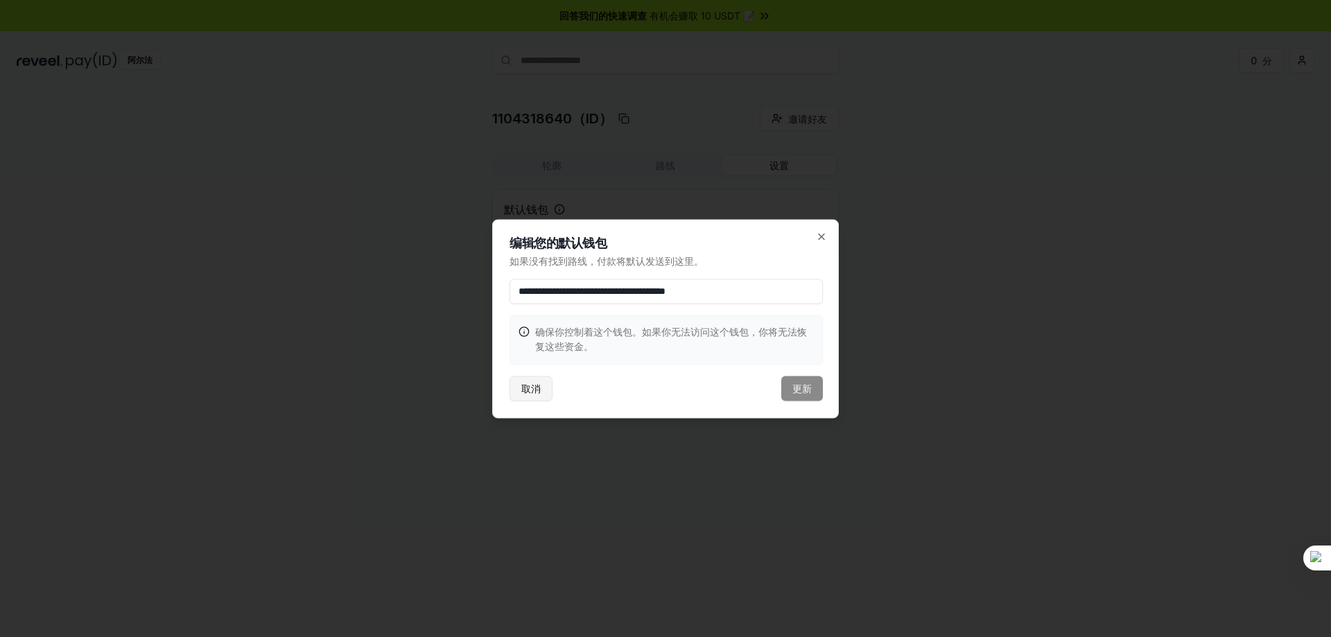
click at [535, 392] on font "取消" at bounding box center [530, 389] width 19 height 12
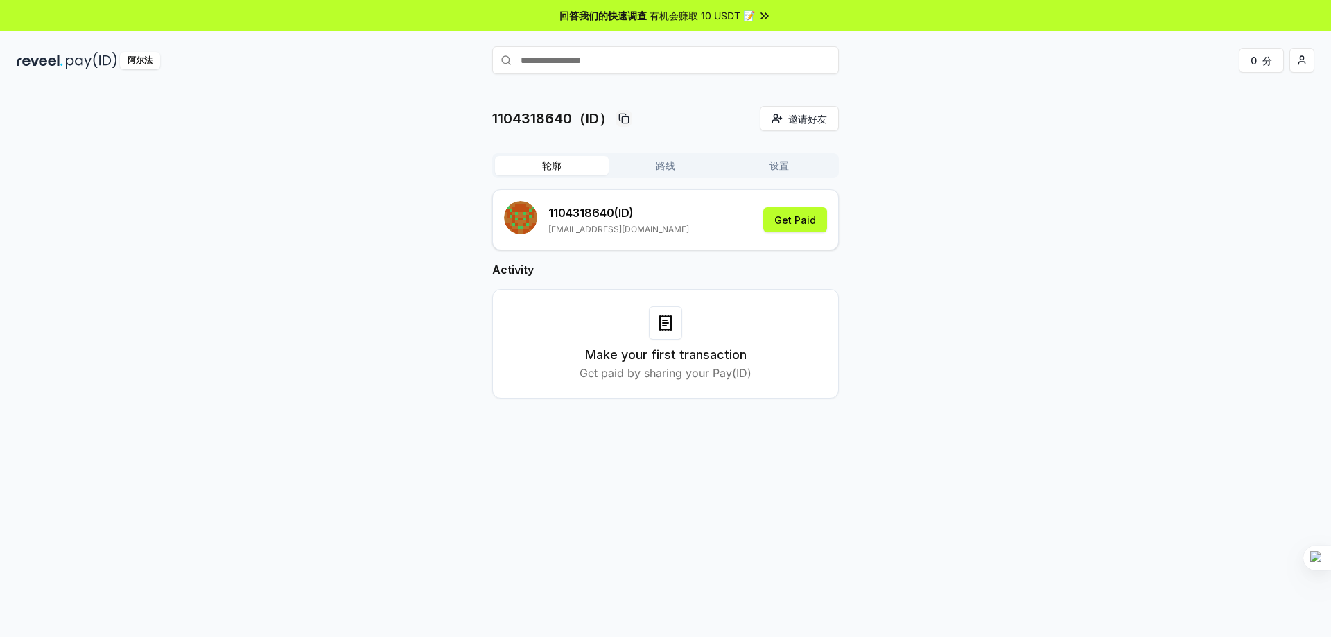
click at [555, 163] on font "轮廓" at bounding box center [551, 165] width 19 height 12
click at [634, 356] on h3 "Make your first transaction" at bounding box center [666, 354] width 162 height 19
click at [742, 373] on p "Get paid by sharing your Pay(ID)" at bounding box center [666, 373] width 172 height 17
click at [971, 157] on div "1104318640（ID） 邀请好友 邀请 轮廓 路线 设置 1104318640 （ID） [PERSON_NAME][EMAIL_ADDRESS][DO…" at bounding box center [666, 263] width 1298 height 315
click at [635, 60] on input "text" at bounding box center [665, 60] width 347 height 28
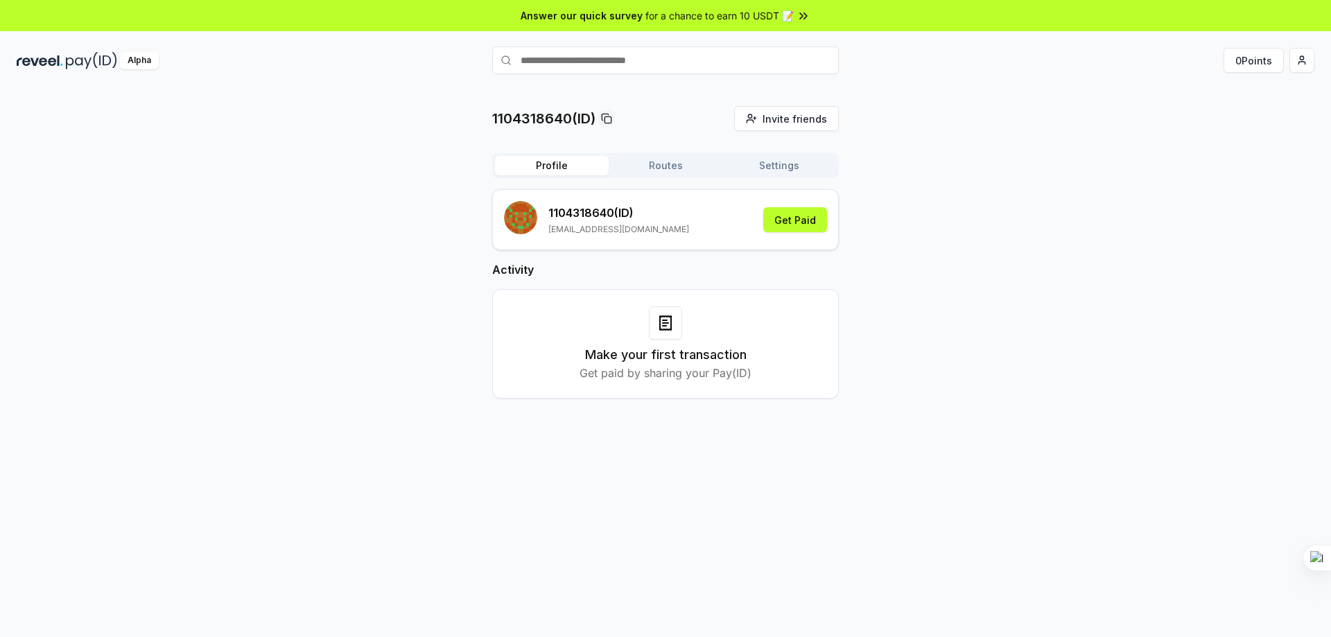
click at [591, 62] on input "text" at bounding box center [665, 60] width 347 height 28
type input "**********"
click at [814, 87] on span "Pay" at bounding box center [820, 87] width 26 height 21
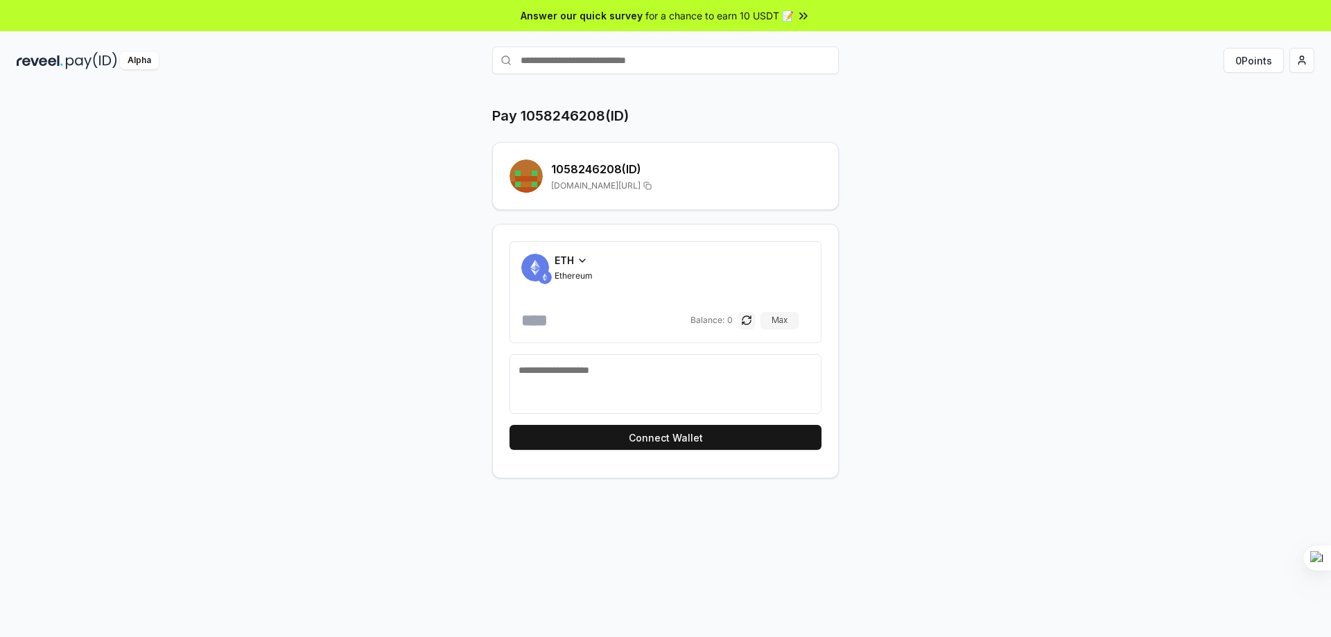
click at [583, 261] on icon at bounding box center [583, 260] width 6 height 3
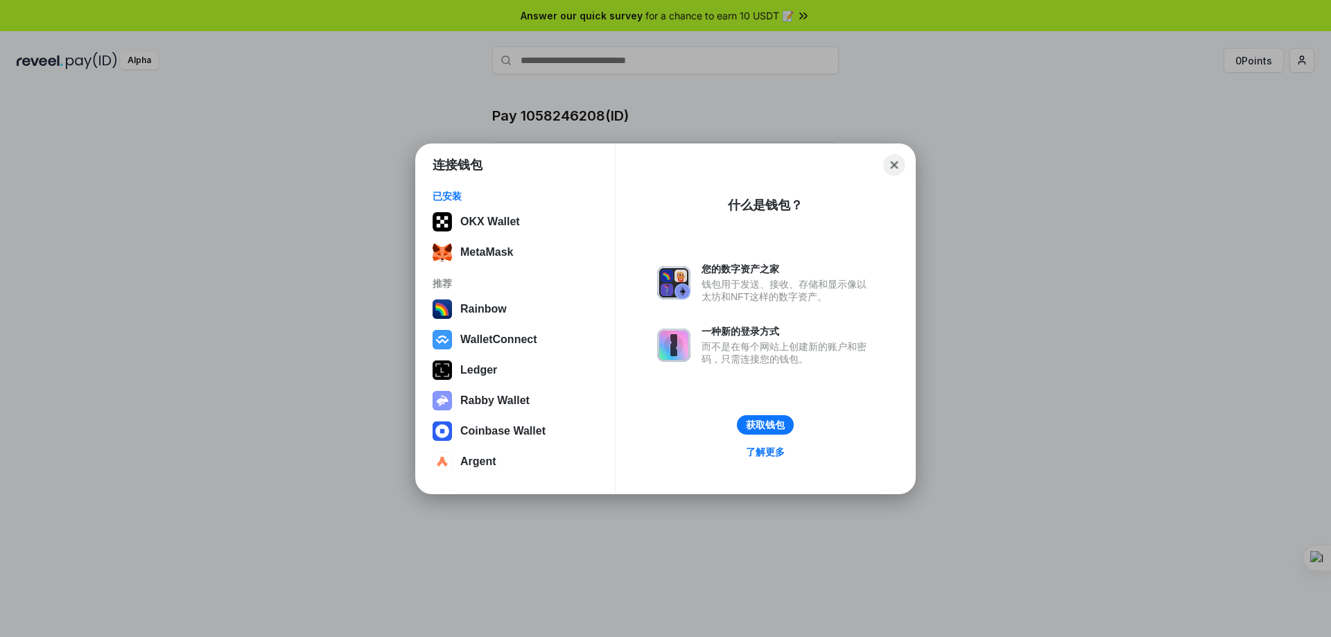
click at [898, 162] on button "Close" at bounding box center [894, 164] width 21 height 21
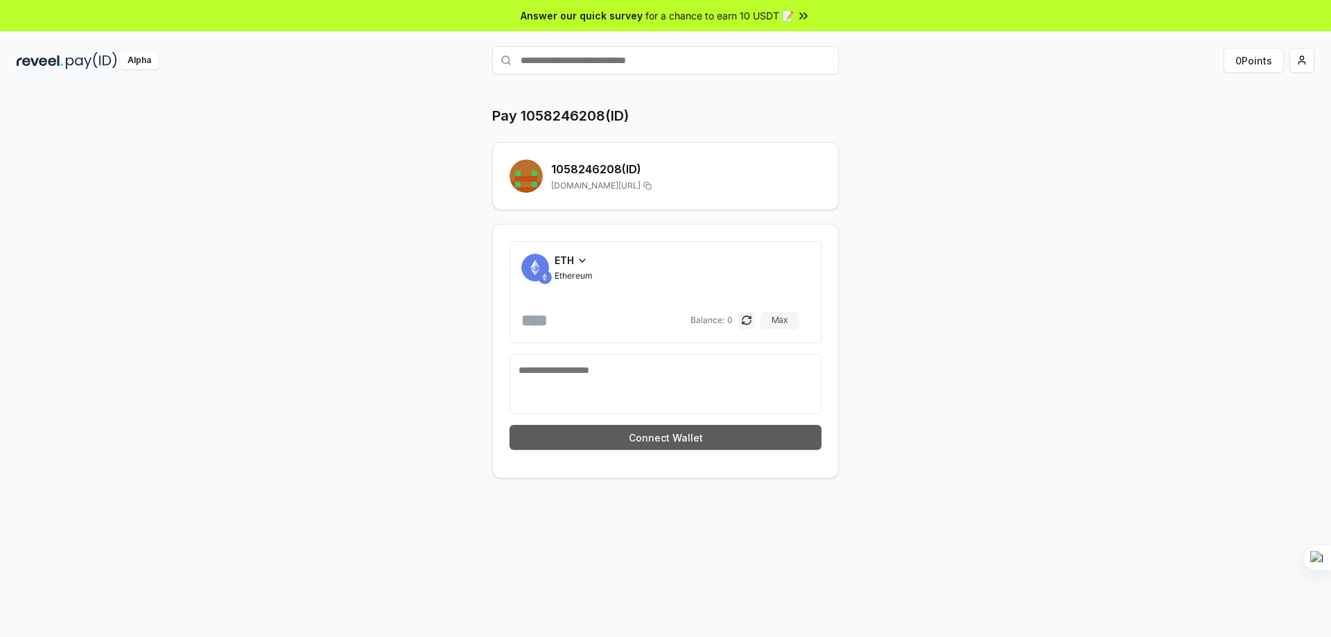
click at [682, 442] on button "Connect Wallet" at bounding box center [666, 437] width 312 height 25
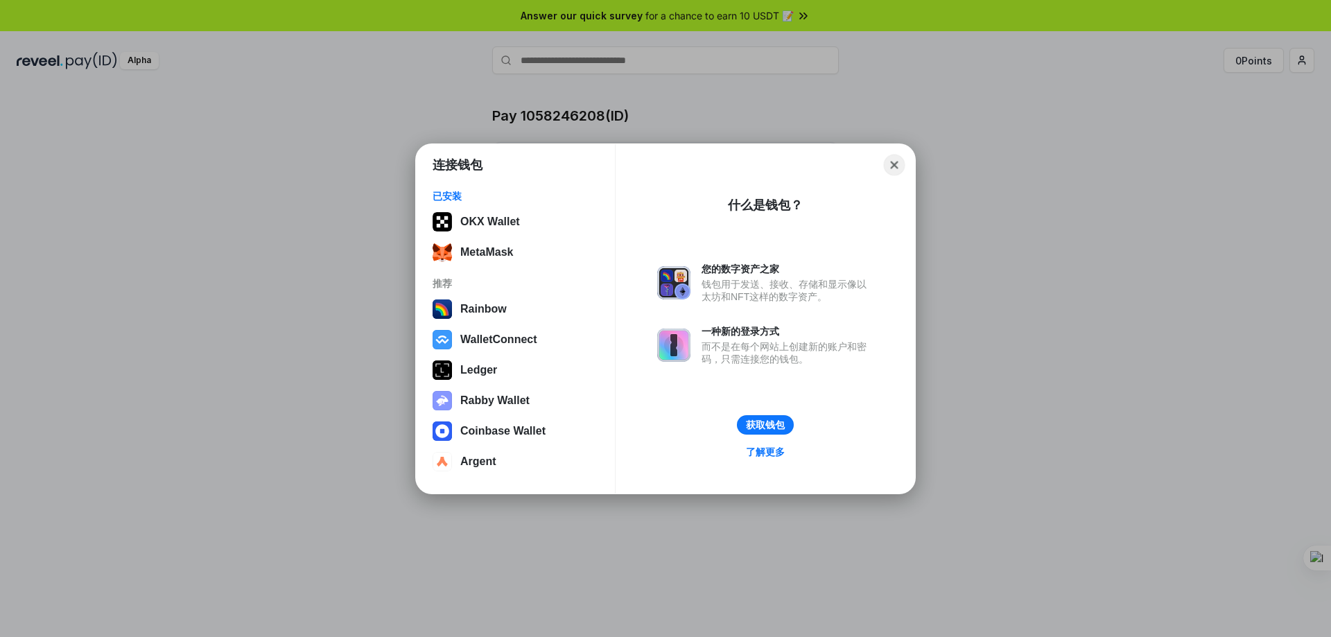
click at [896, 161] on button "Close" at bounding box center [894, 164] width 21 height 21
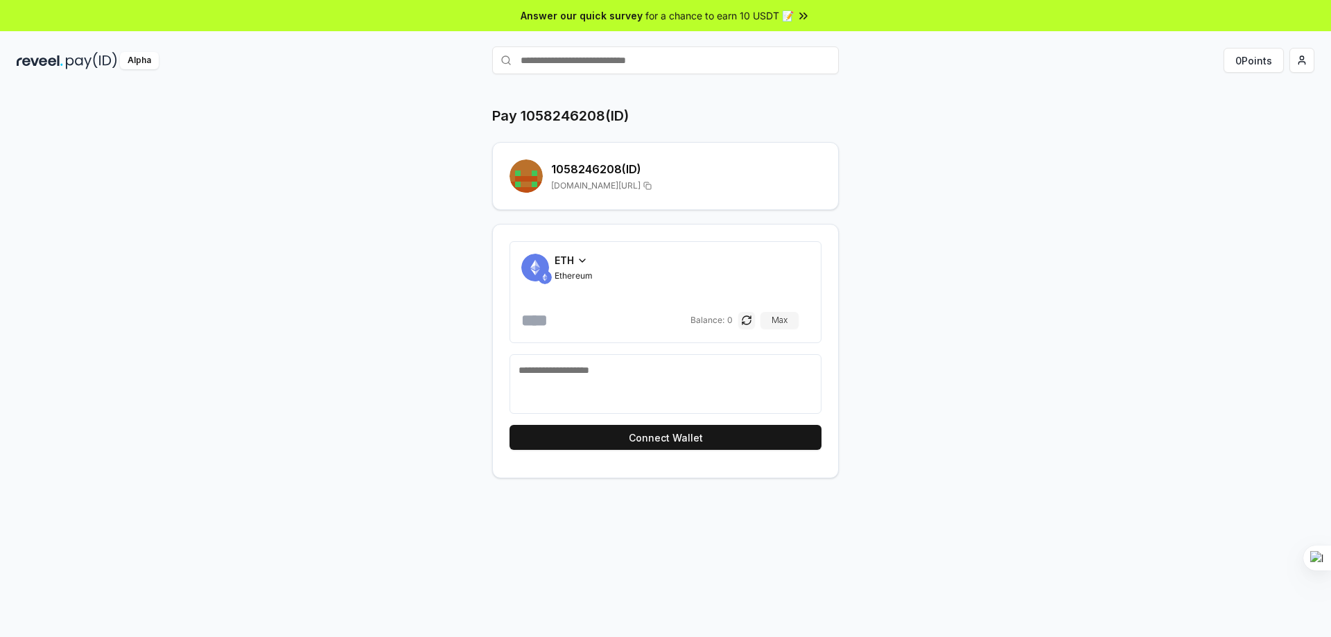
click at [574, 255] on span "ETH" at bounding box center [564, 260] width 19 height 15
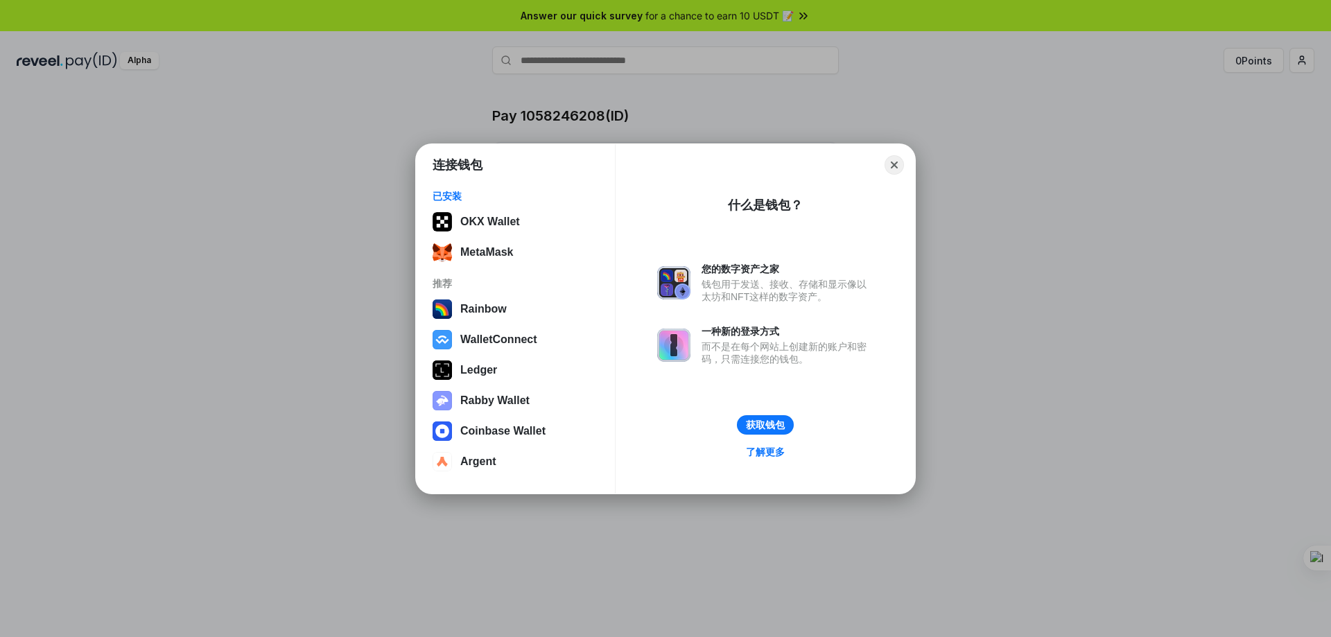
click at [997, 184] on div "连接钱包 已安装 OKX Wallet MetaMask 推荐 Rainbow WalletConnect Ledger Rabby Wallet Coinb…" at bounding box center [665, 318] width 1609 height 915
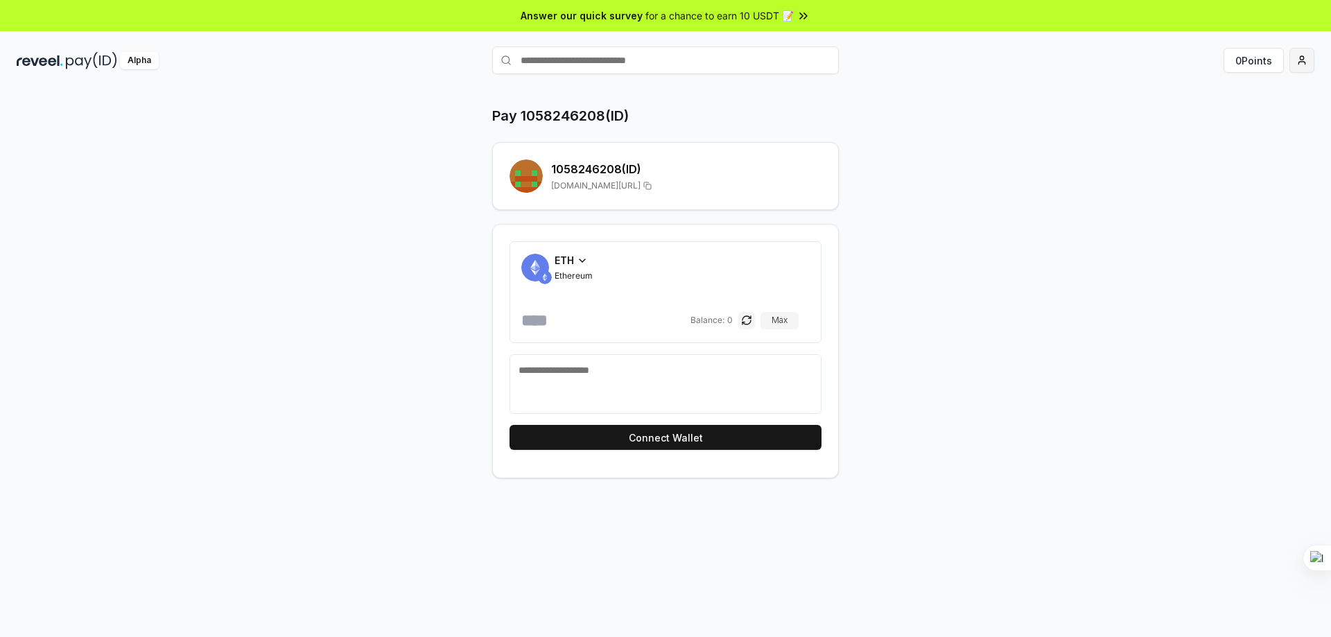
click at [1300, 64] on html "Answer our quick survey for a chance to earn 10 USDT 📝 Alpha 0 Points Pay 10582…" at bounding box center [665, 318] width 1331 height 637
click at [1299, 60] on html "回答我们的快速调查 有机会赚取 10 USDT 📝 阿尔法 0 分 支付 1058246208(ID) 1058246208 （ID） reveel.id/p…" at bounding box center [665, 318] width 1331 height 637
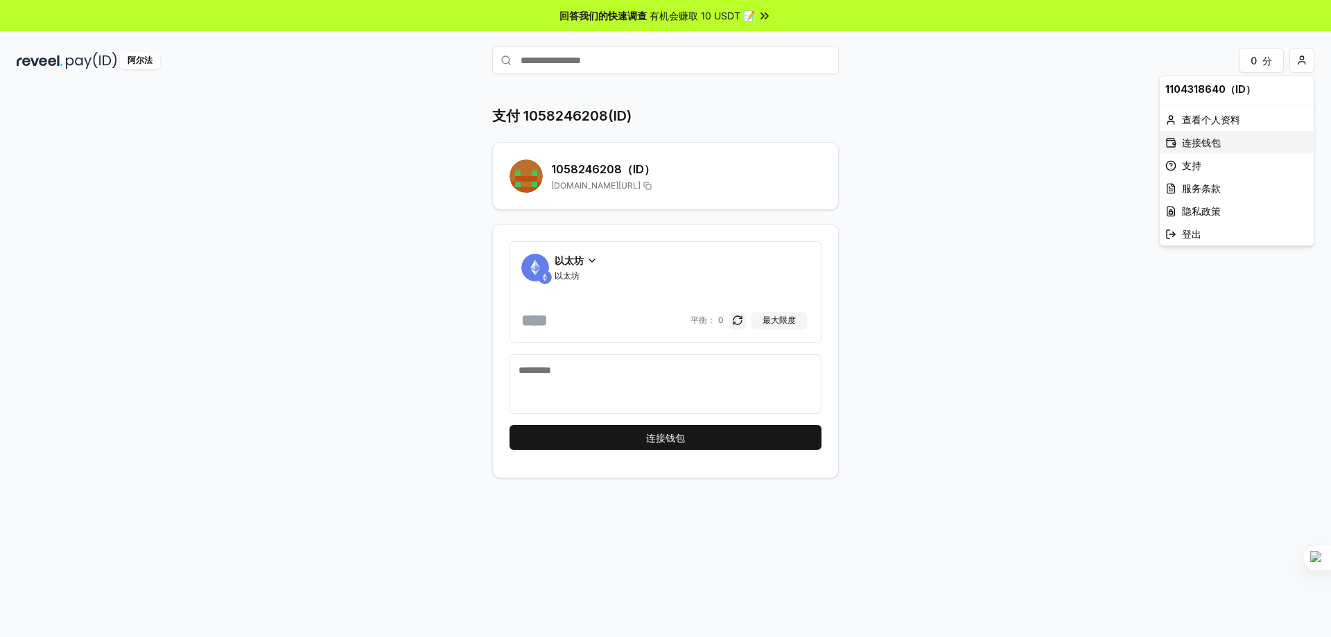
click at [1192, 146] on font "连接钱包" at bounding box center [1201, 143] width 39 height 12
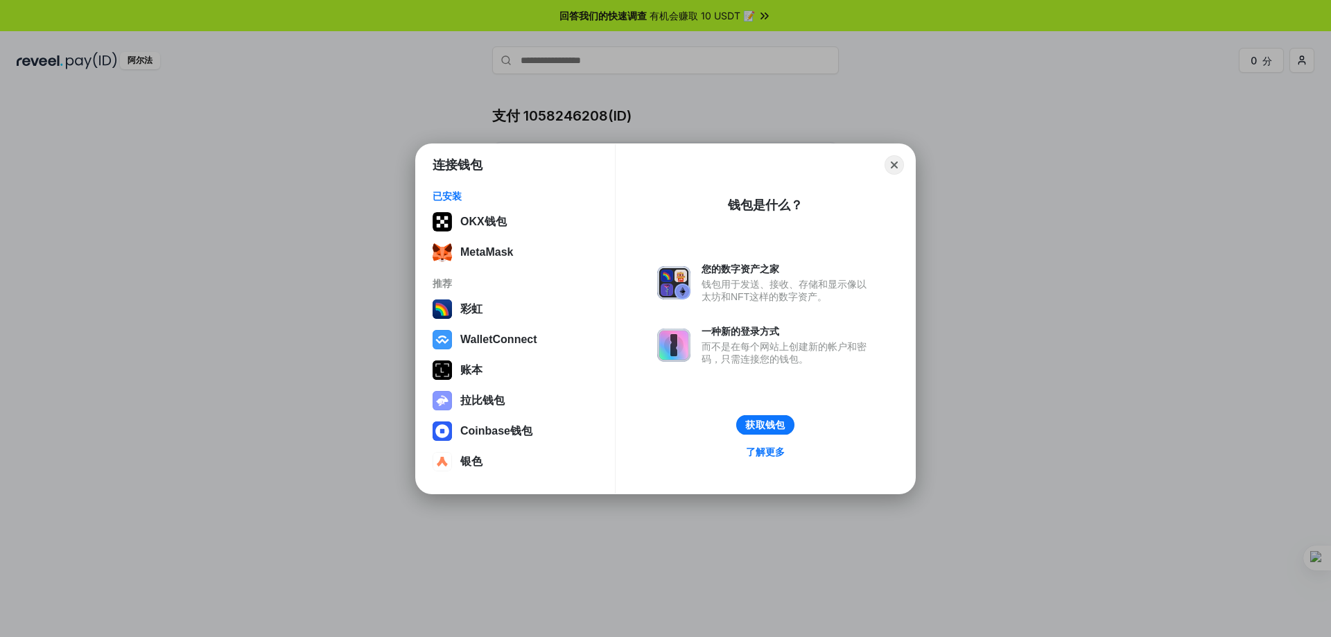
click at [773, 428] on button "获取钱包" at bounding box center [765, 425] width 58 height 20
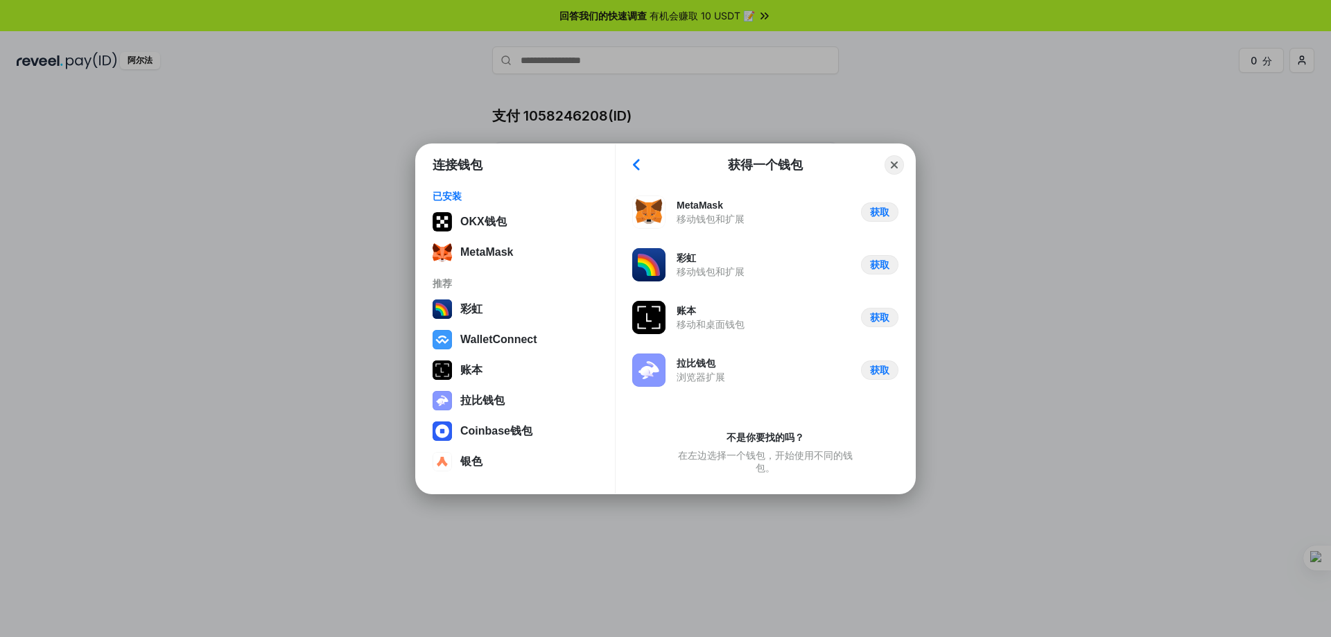
drag, startPoint x: 754, startPoint y: 433, endPoint x: 767, endPoint y: 438, distance: 13.8
click at [755, 433] on font "不是你要找的吗？" at bounding box center [766, 437] width 78 height 11
click at [780, 440] on font "不是你要找的吗？" at bounding box center [766, 437] width 78 height 11
click at [894, 166] on button "Close" at bounding box center [894, 164] width 21 height 21
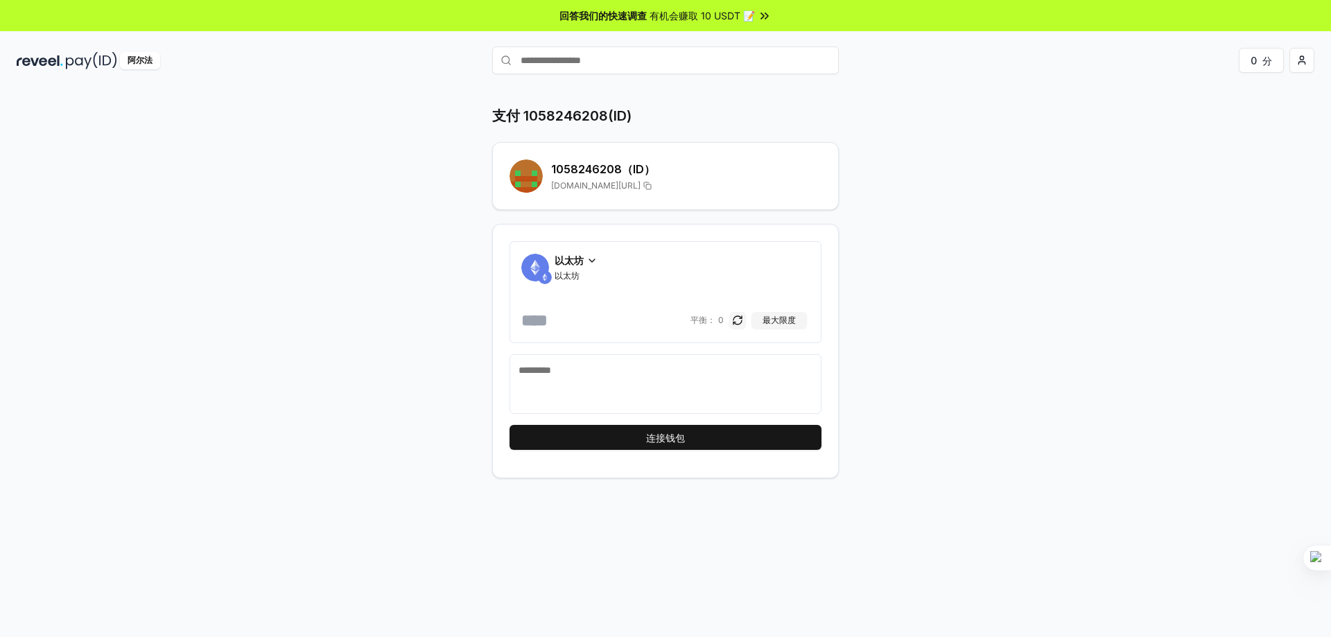
click at [998, 346] on div "支付 1058246208(ID) 1058246208 （ID） reveel.id/pay/1058246208 以太坊 以太坊 平衡： 0 最大限度 连…" at bounding box center [666, 292] width 832 height 372
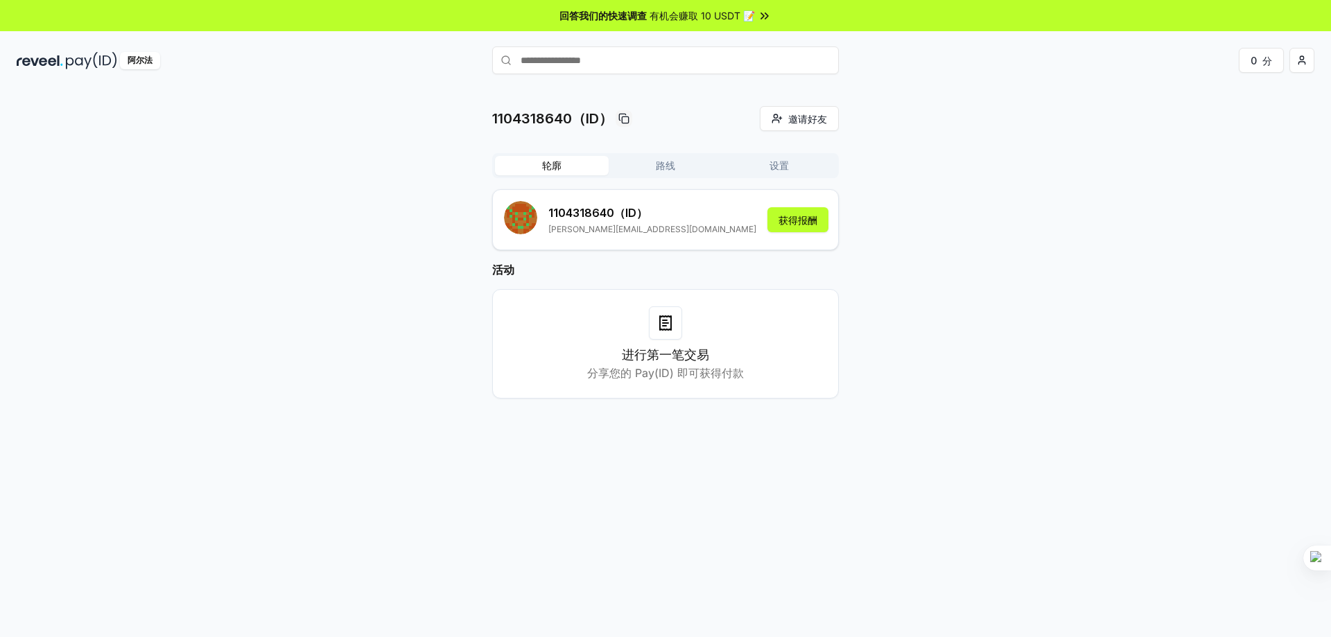
click at [1040, 264] on div "1104318640（ID） 邀请好友 邀请 轮廓 路线 设置 1104318640 （ID） 蒋福建940920@gmail.com 获得报酬 活动 进行第…" at bounding box center [666, 263] width 1298 height 315
click at [810, 222] on font "获得报酬" at bounding box center [798, 220] width 39 height 12
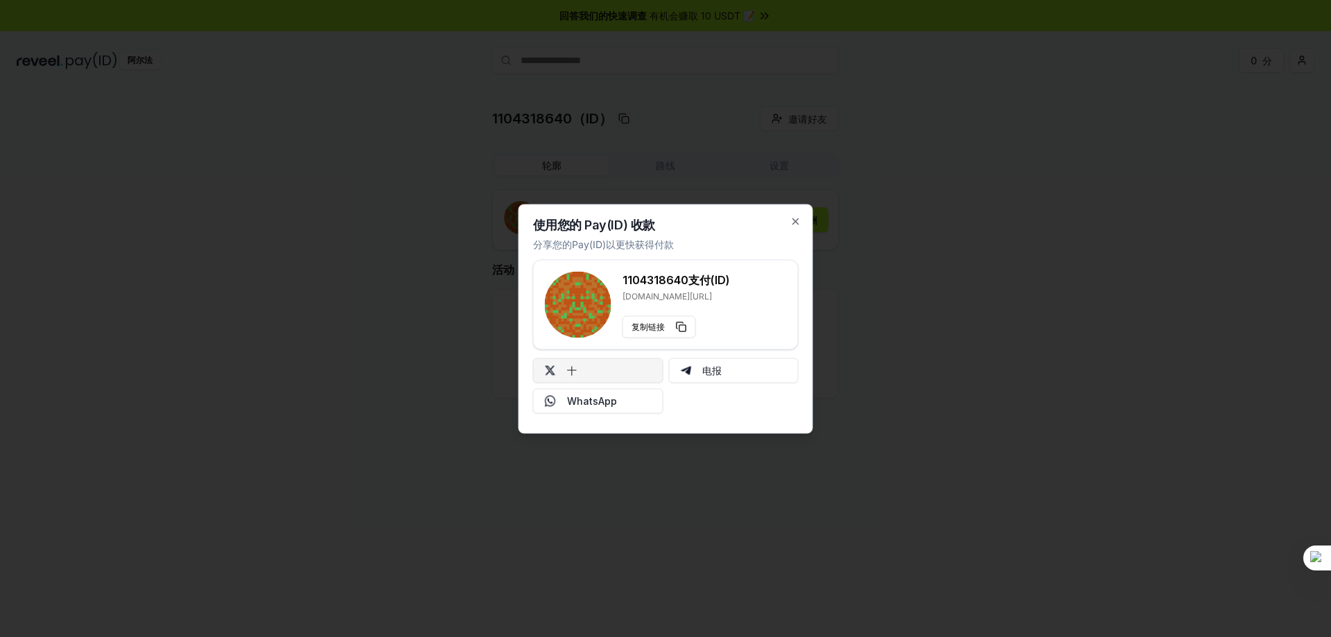
click at [607, 379] on button "十" at bounding box center [598, 370] width 130 height 25
click at [796, 218] on icon "button" at bounding box center [796, 221] width 11 height 11
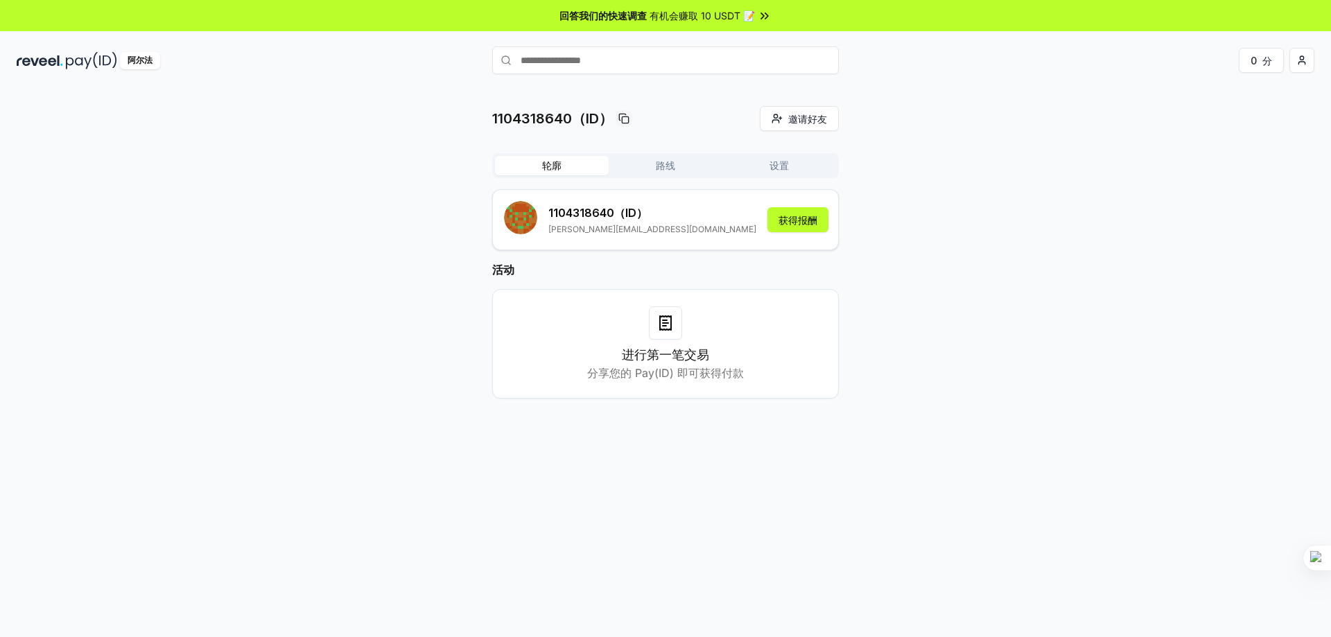
click at [674, 167] on font "路线" at bounding box center [665, 165] width 19 height 12
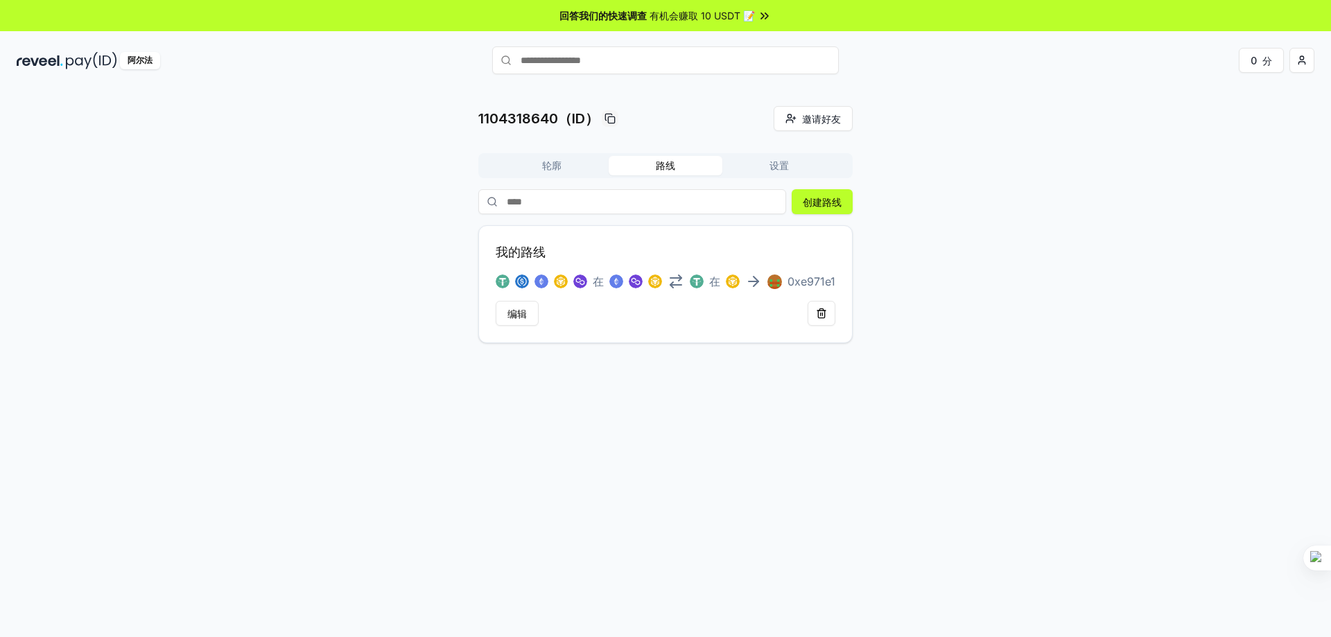
click at [784, 166] on font "设置" at bounding box center [779, 165] width 19 height 12
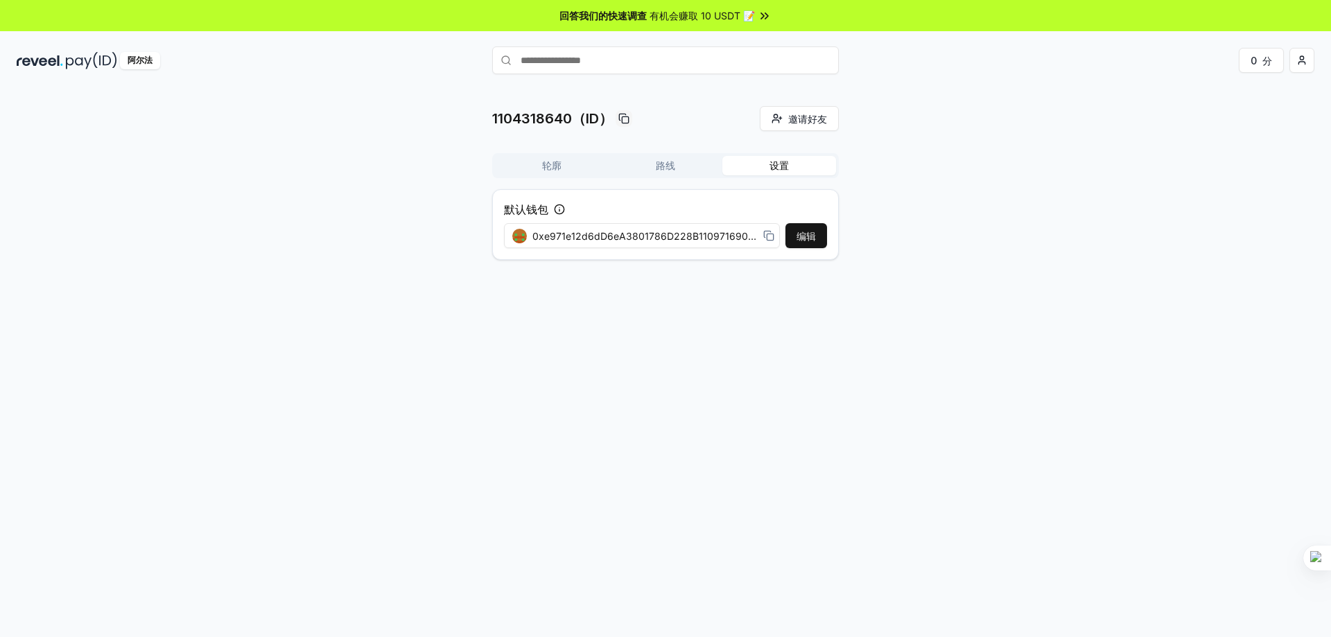
click at [552, 166] on font "轮廓" at bounding box center [551, 165] width 19 height 12
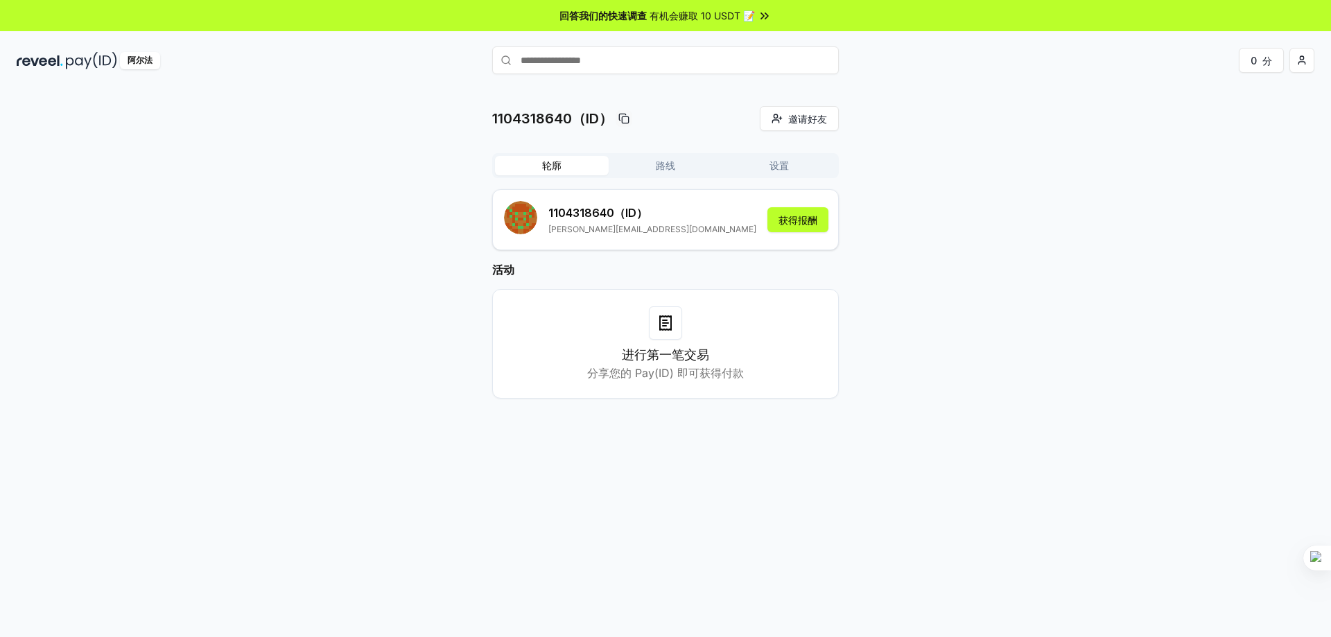
click at [626, 118] on icon at bounding box center [624, 118] width 11 height 11
click at [592, 63] on input "text" at bounding box center [665, 60] width 347 height 28
paste input "**********"
type input "**********"
click at [819, 91] on font "支付" at bounding box center [819, 87] width 17 height 10
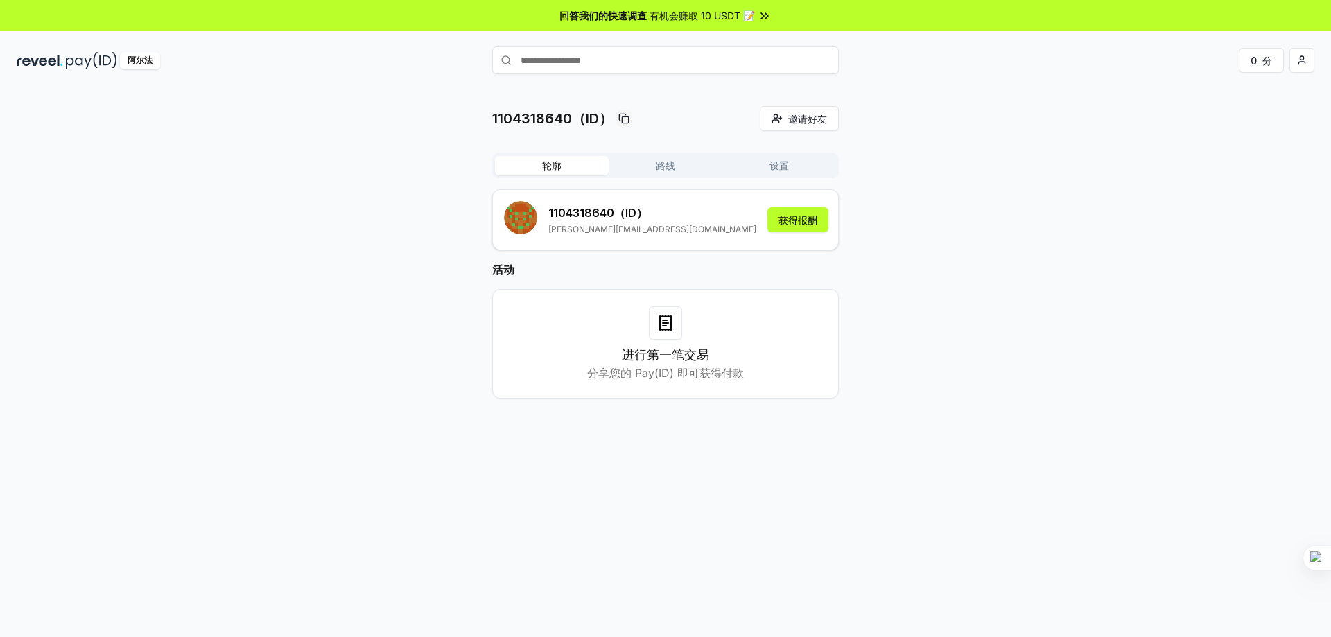
click at [985, 264] on div "1104318640（ID） 邀请好友 邀请 轮廓 路线 设置 1104318640 （ID） 蒋福建940920@gmail.com 获得报酬 活动 进行第…" at bounding box center [666, 263] width 1298 height 315
click at [785, 225] on font "获得报酬" at bounding box center [798, 220] width 39 height 12
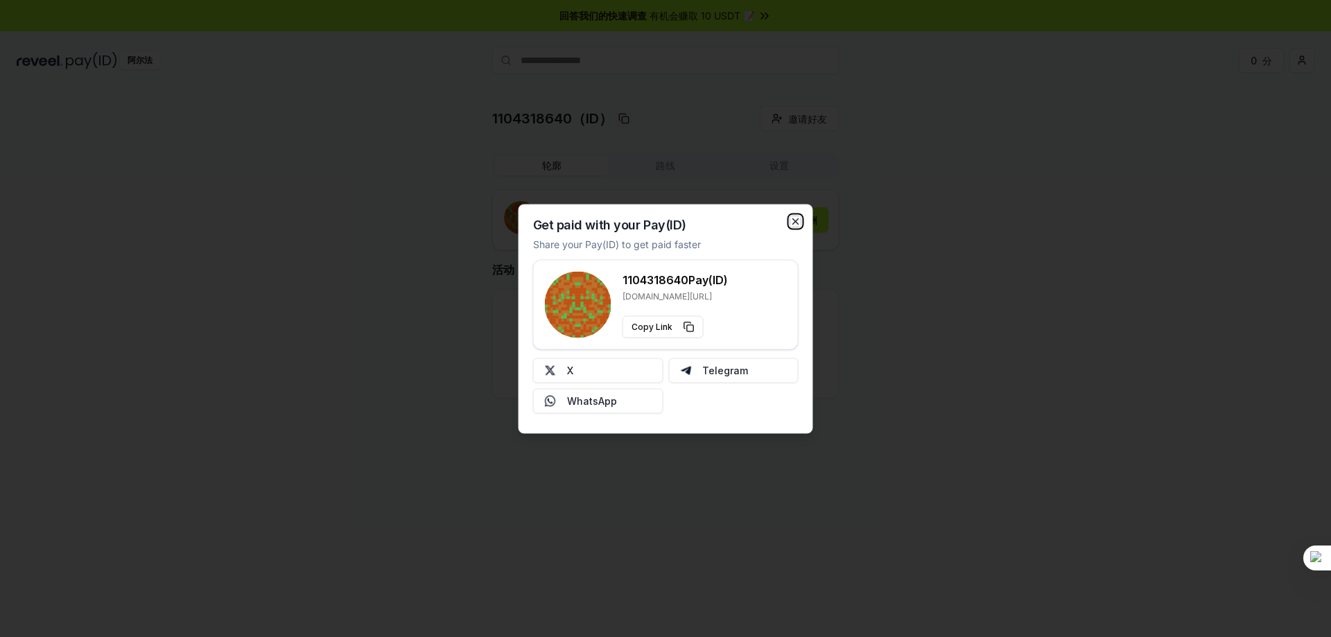
click at [797, 221] on icon "button" at bounding box center [796, 221] width 6 height 6
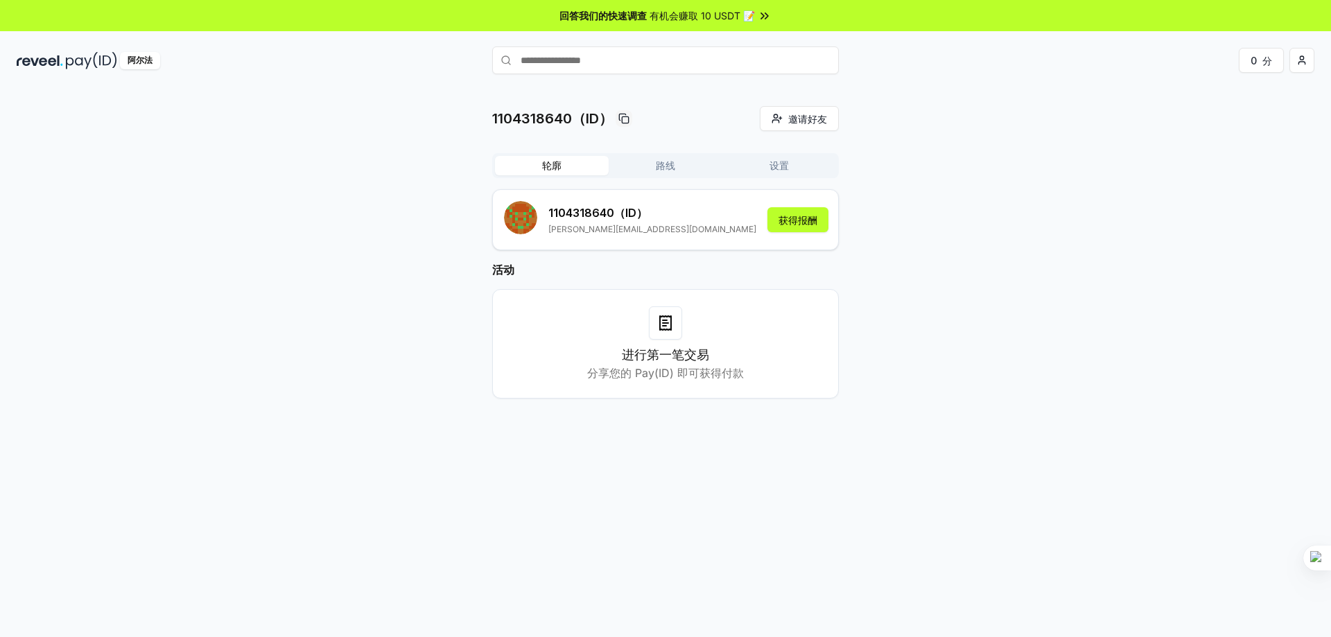
click at [948, 266] on div "1104318640（ID） 邀请好友 邀请 轮廓 路线 设置 1104318640 （ID） 蒋福建940920@gmail.com 获得报酬 活动 进行第…" at bounding box center [666, 263] width 1298 height 315
click at [605, 60] on input "text" at bounding box center [665, 60] width 347 height 28
type input "**********"
click at [817, 92] on font "支付" at bounding box center [819, 88] width 17 height 10
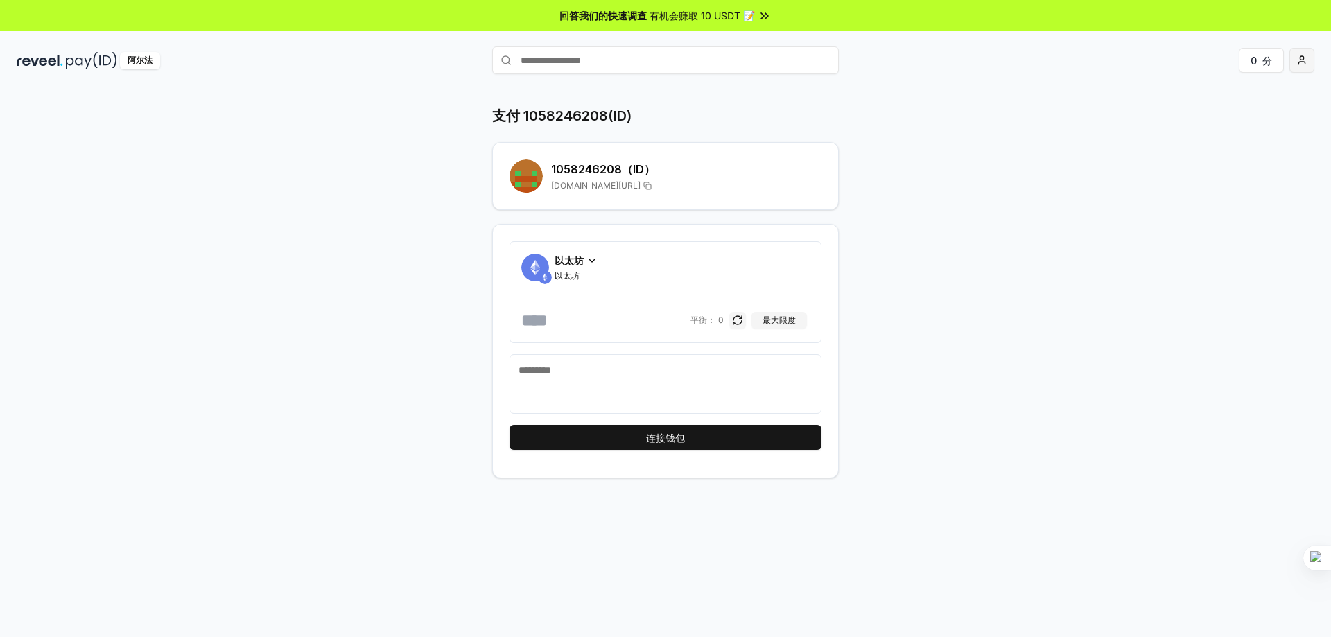
click at [1297, 67] on html "回答我们的快速调查 有机会赚取 10 USDT 📝 阿尔法 0 分 支付 1058246208(ID) 1058246208 （ID） [DOMAIN_NAM…" at bounding box center [665, 318] width 1331 height 637
click at [725, 440] on html "回答我们的快速调查 有机会赚取 10 USDT 📝 阿尔法 0 分 支付 1058246208(ID) 1058246208 （ID） [DOMAIN_NAM…" at bounding box center [665, 318] width 1331 height 637
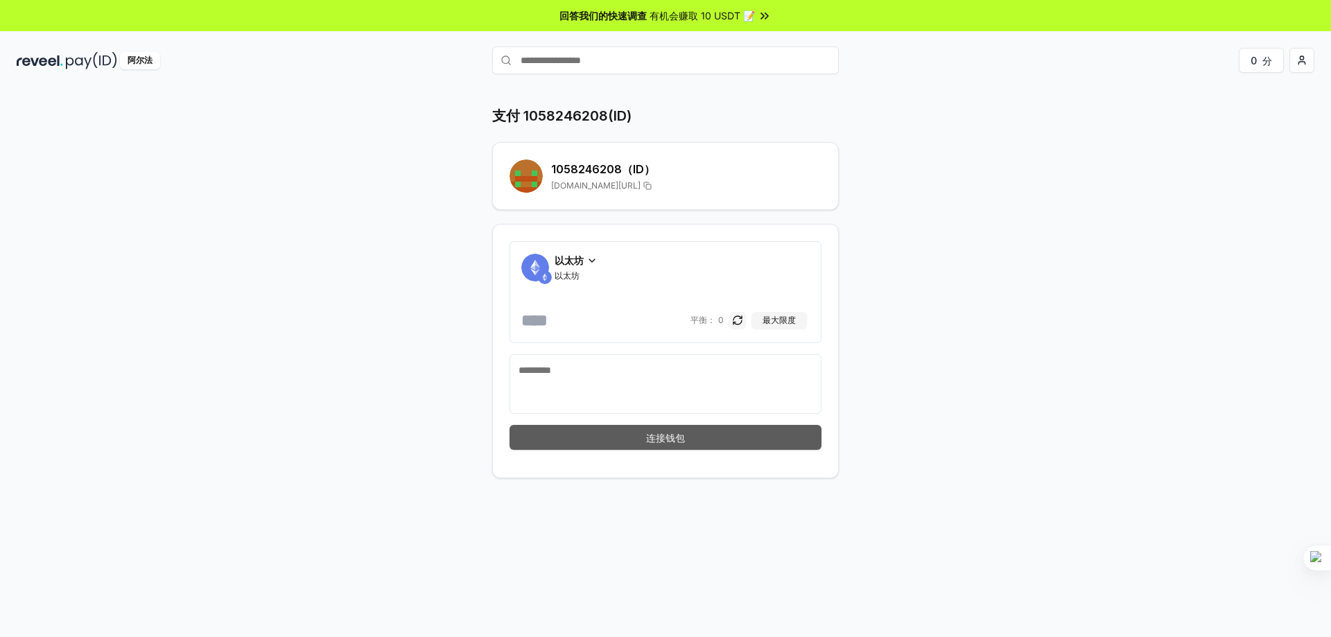
click at [657, 436] on font "连接钱包" at bounding box center [665, 438] width 39 height 12
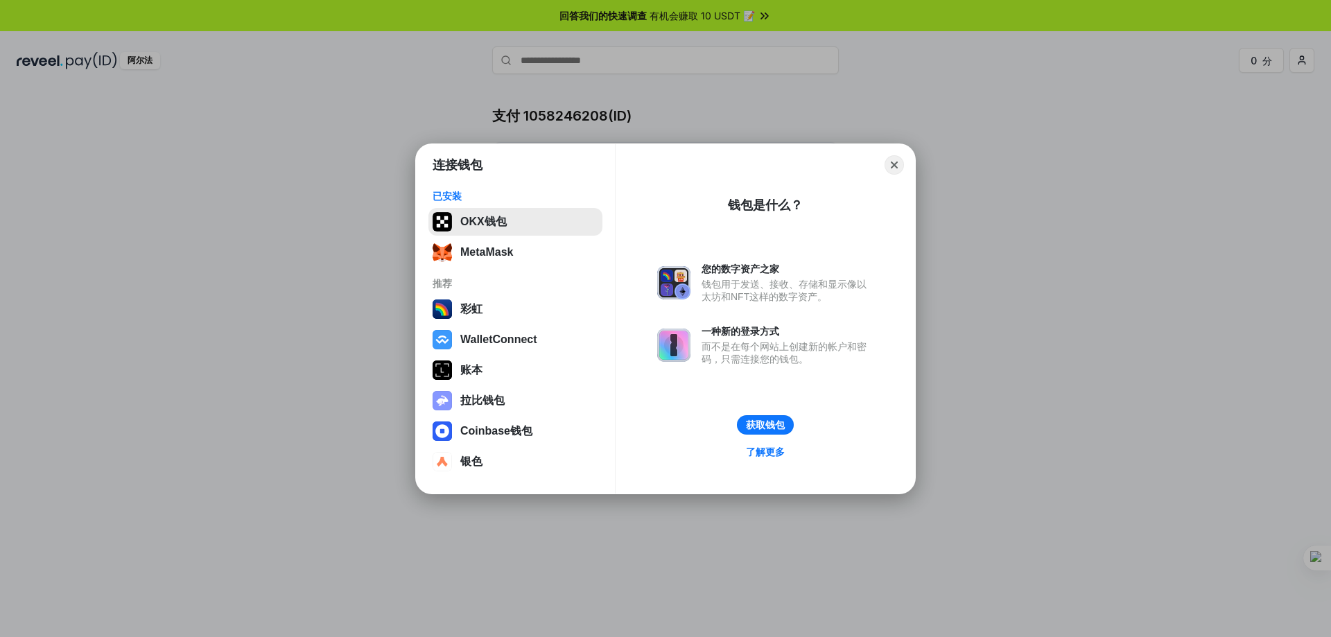
click at [497, 227] on button "OKX钱包" at bounding box center [516, 222] width 174 height 28
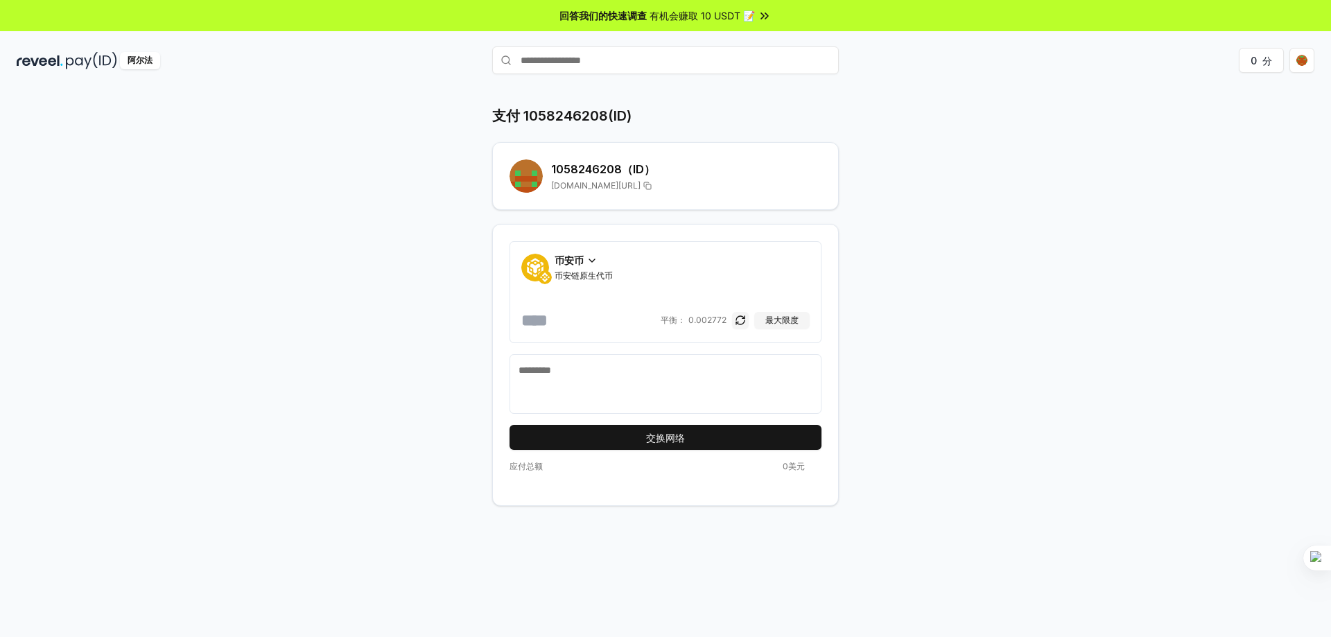
click at [588, 264] on icon at bounding box center [592, 260] width 11 height 11
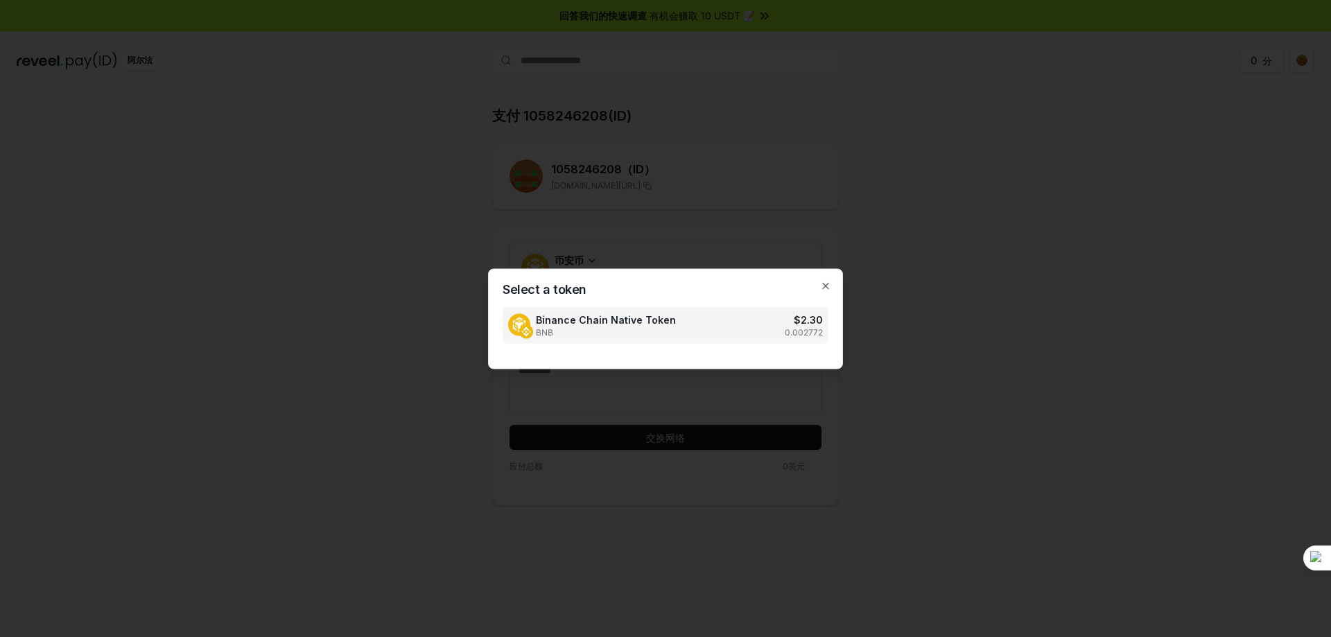
click at [1001, 356] on div at bounding box center [665, 318] width 1331 height 637
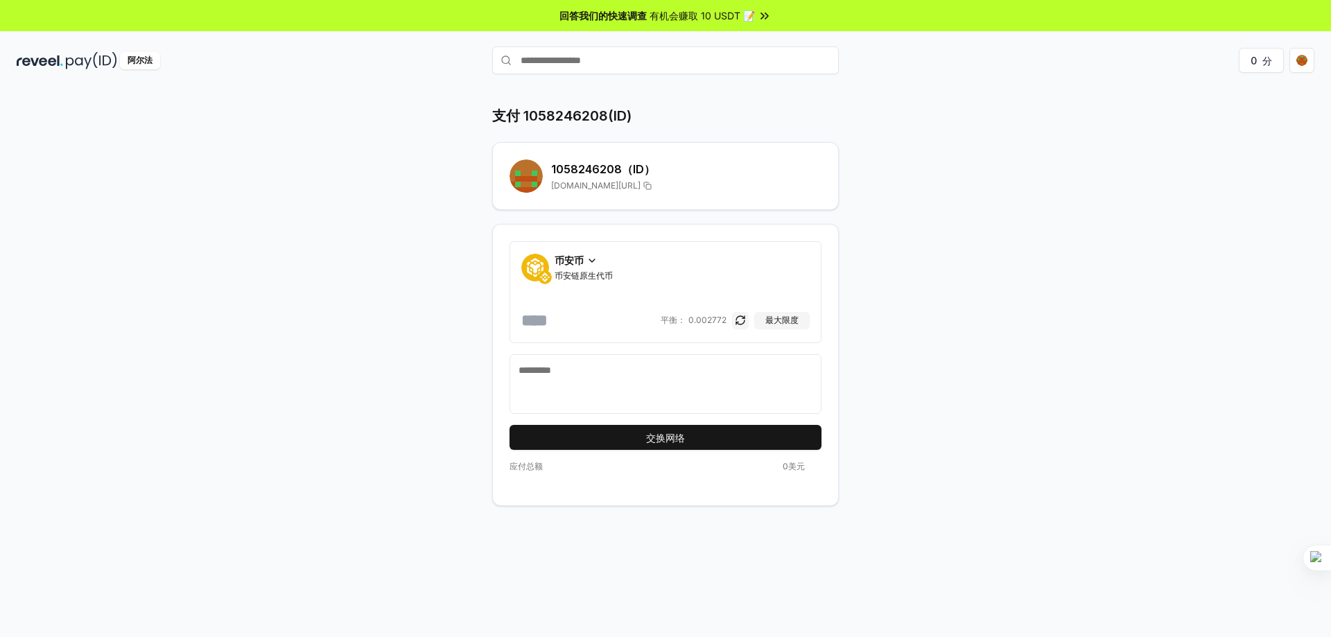
click at [708, 387] on textarea at bounding box center [666, 384] width 294 height 42
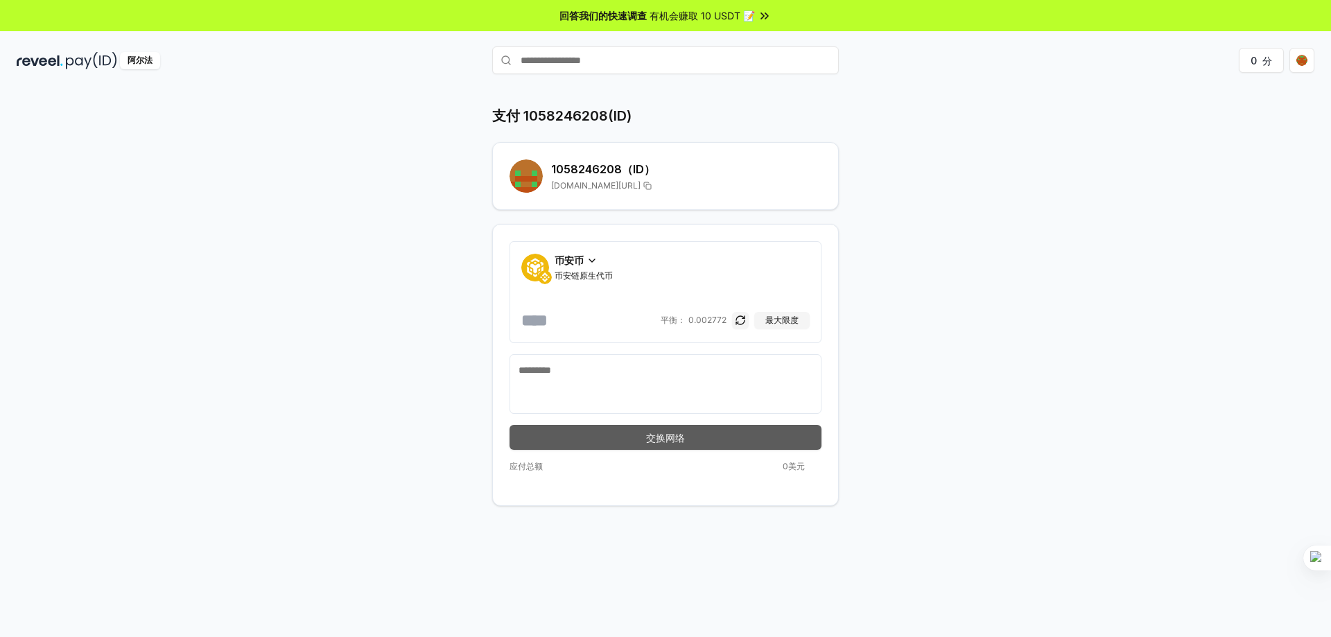
click at [785, 439] on button "交换网络" at bounding box center [666, 437] width 312 height 25
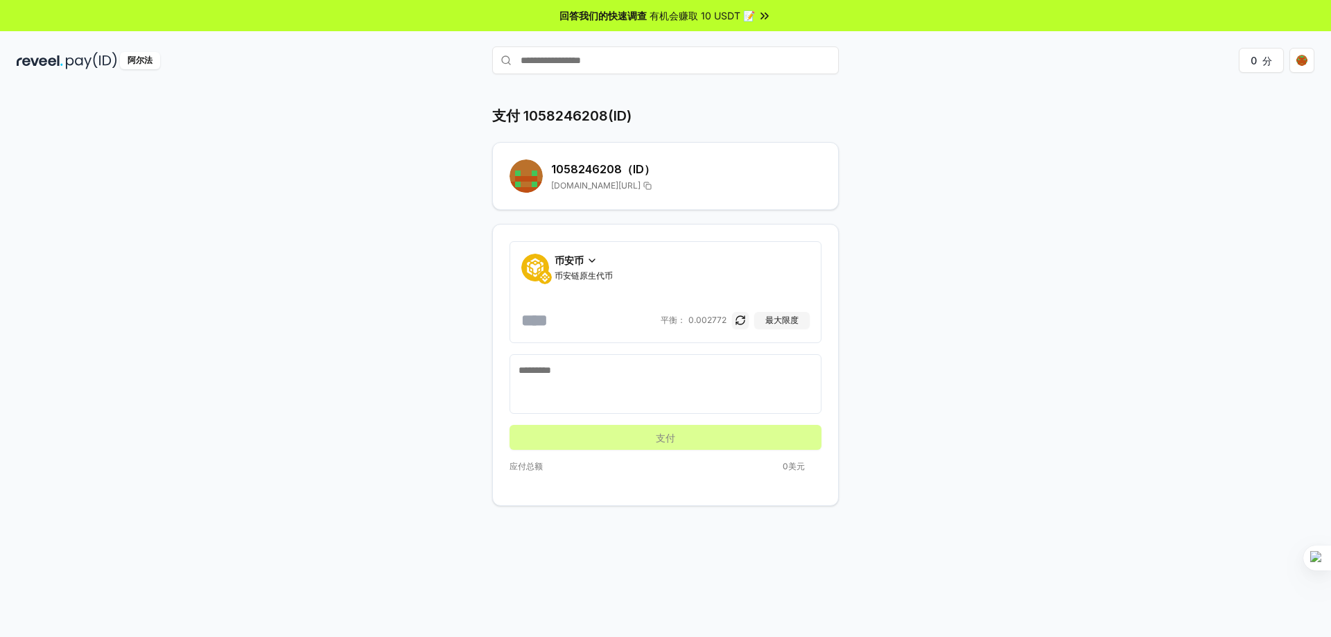
click at [649, 370] on textarea at bounding box center [666, 384] width 294 height 42
click at [793, 320] on font "最大限度" at bounding box center [782, 320] width 33 height 10
type input "**********"
click at [986, 358] on div "**********" at bounding box center [666, 306] width 832 height 400
click at [1026, 338] on div "**********" at bounding box center [666, 306] width 832 height 400
